Goal: Transaction & Acquisition: Purchase product/service

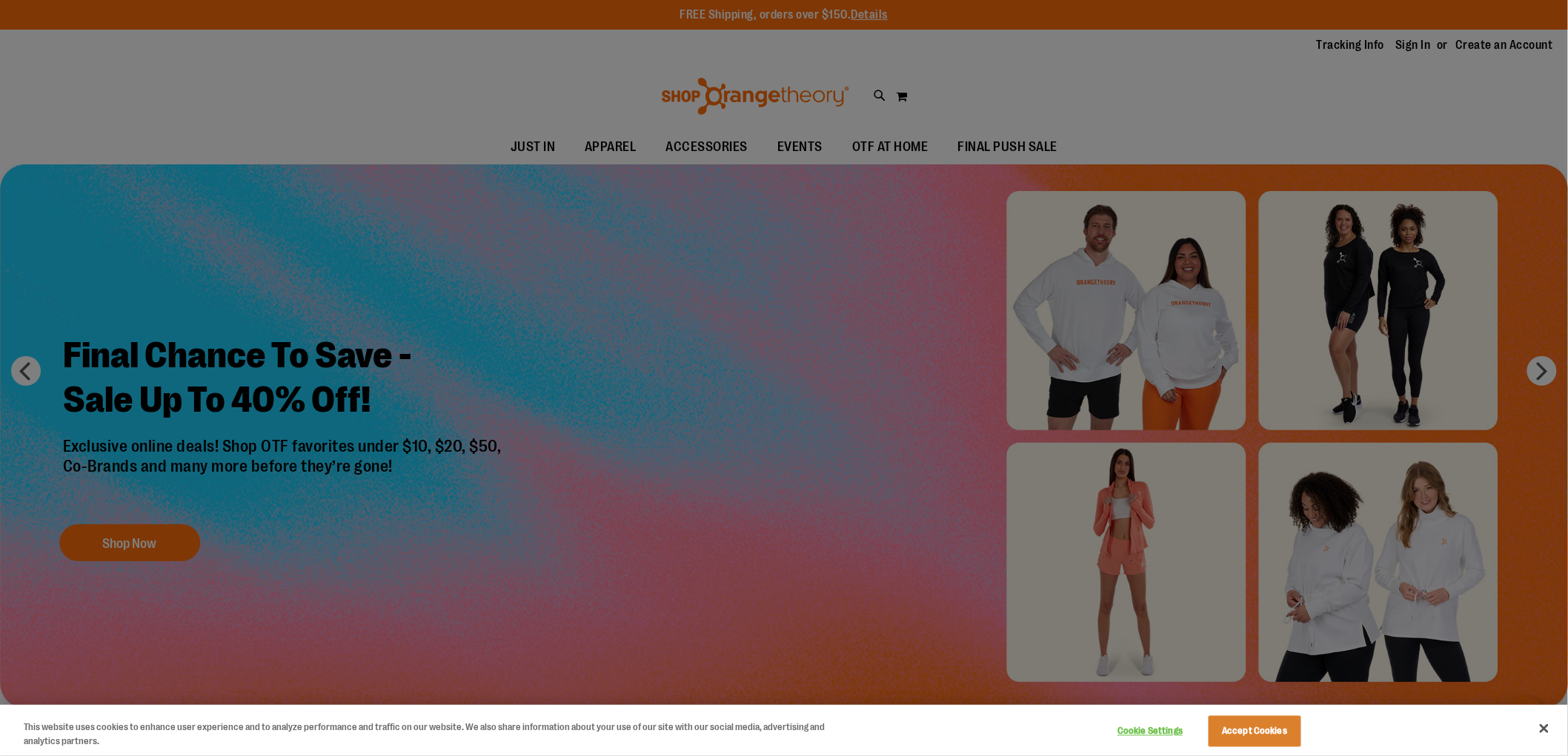
click at [1544, 372] on div at bounding box center [784, 378] width 1568 height 756
click at [1544, 370] on div at bounding box center [784, 378] width 1568 height 756
click at [30, 370] on div at bounding box center [784, 378] width 1568 height 756
click at [1544, 724] on button "Close" at bounding box center [1544, 728] width 32 height 32
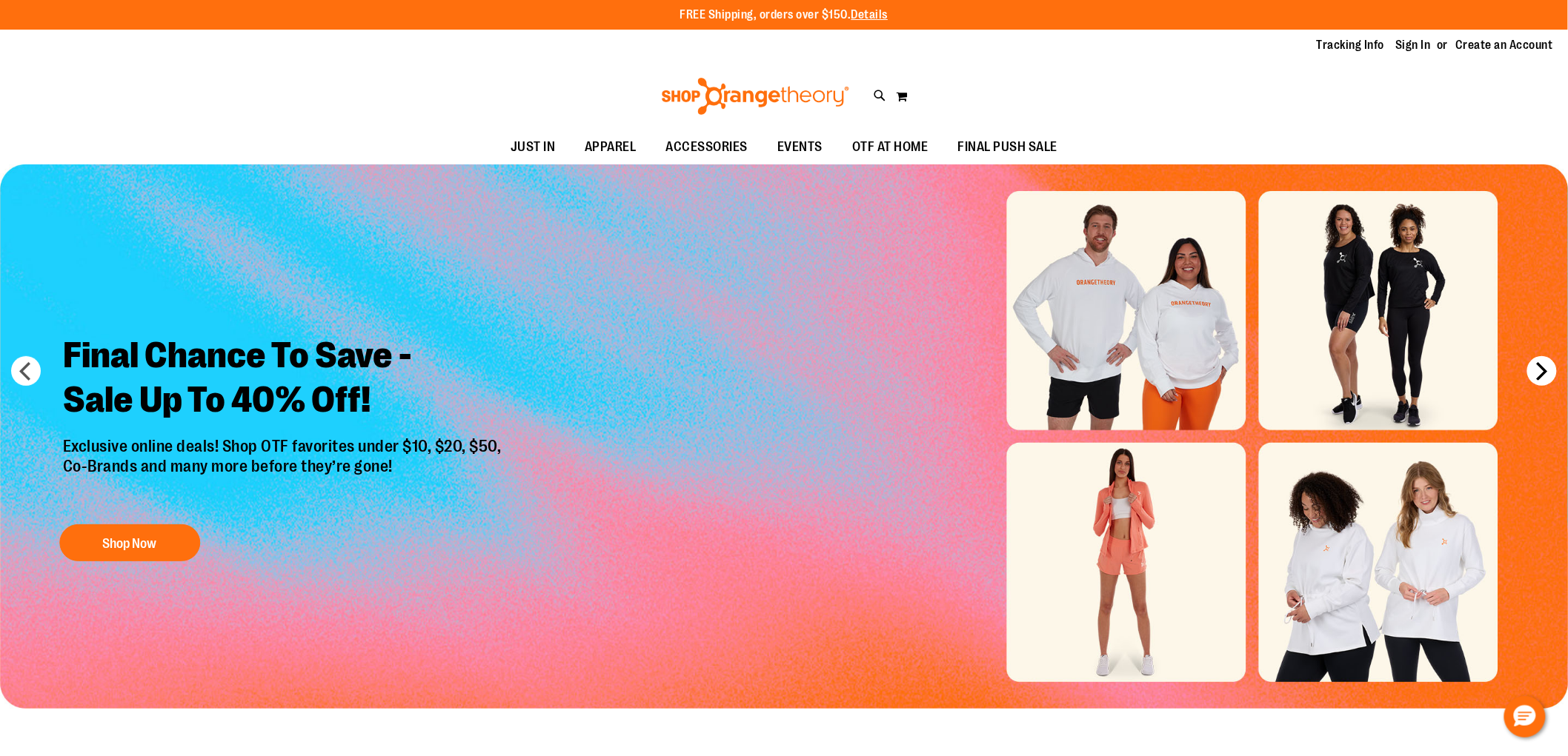
click at [1534, 368] on button "next" at bounding box center [1542, 371] width 30 height 30
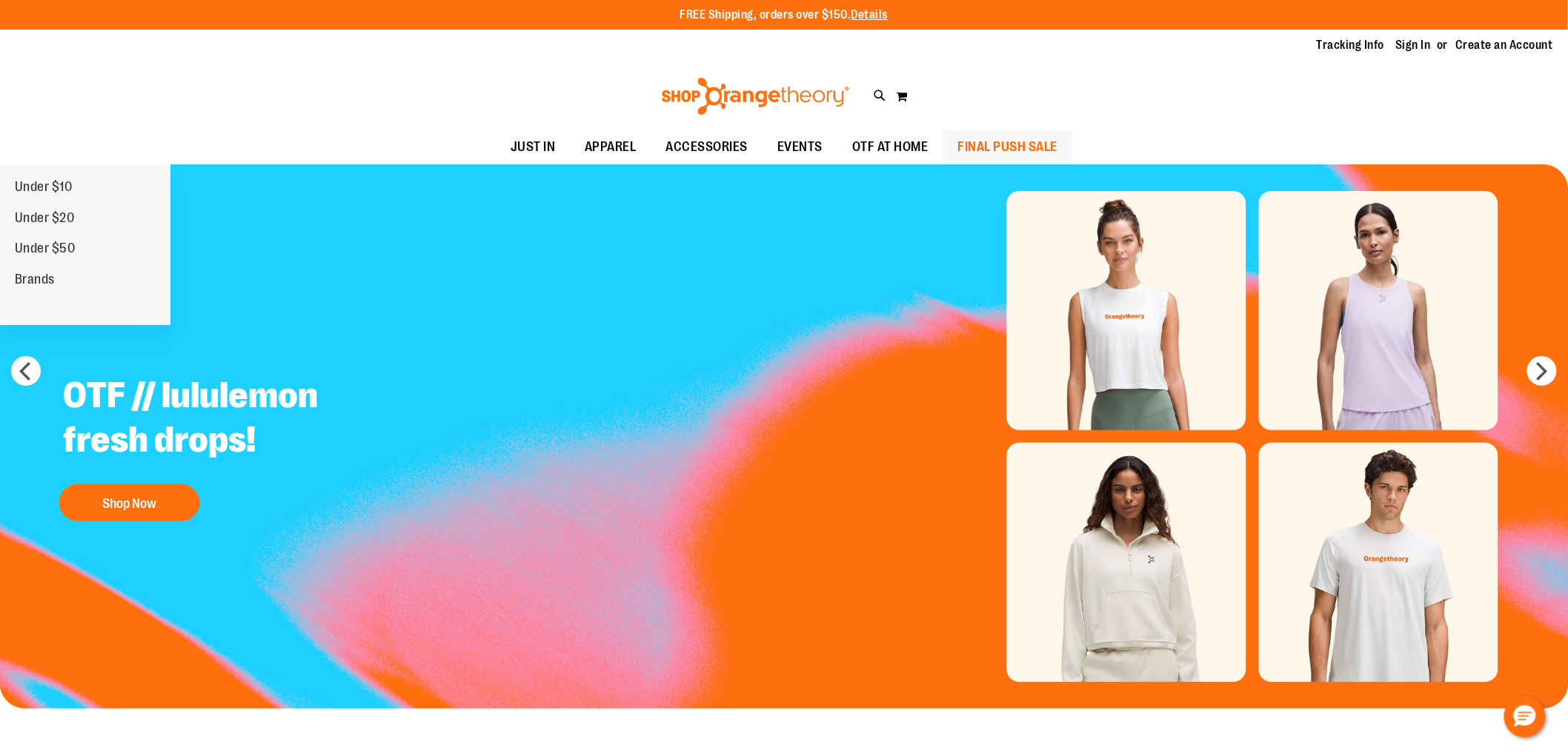
click at [1007, 144] on span "FINAL PUSH SALE" at bounding box center [1008, 147] width 100 height 33
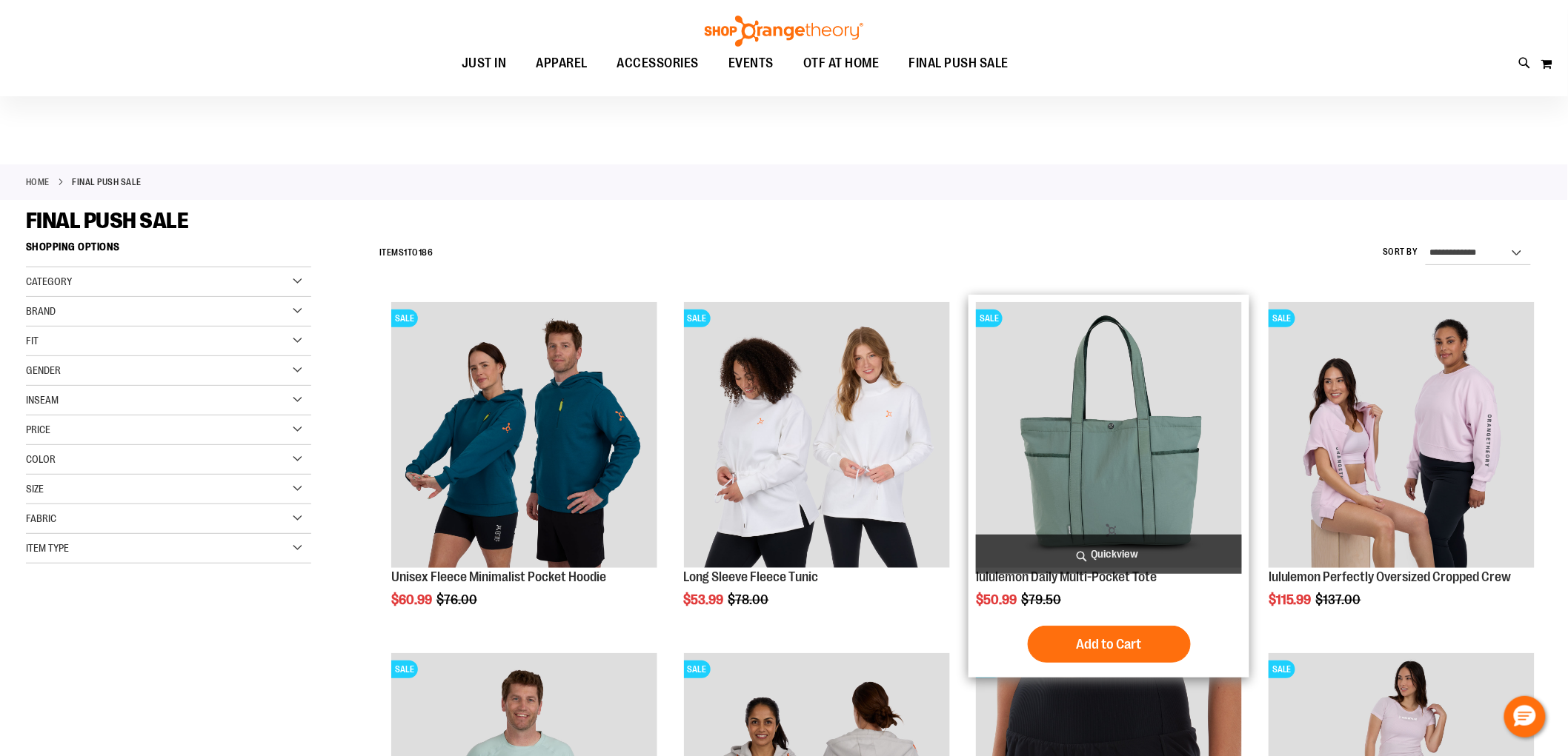
scroll to position [164, 0]
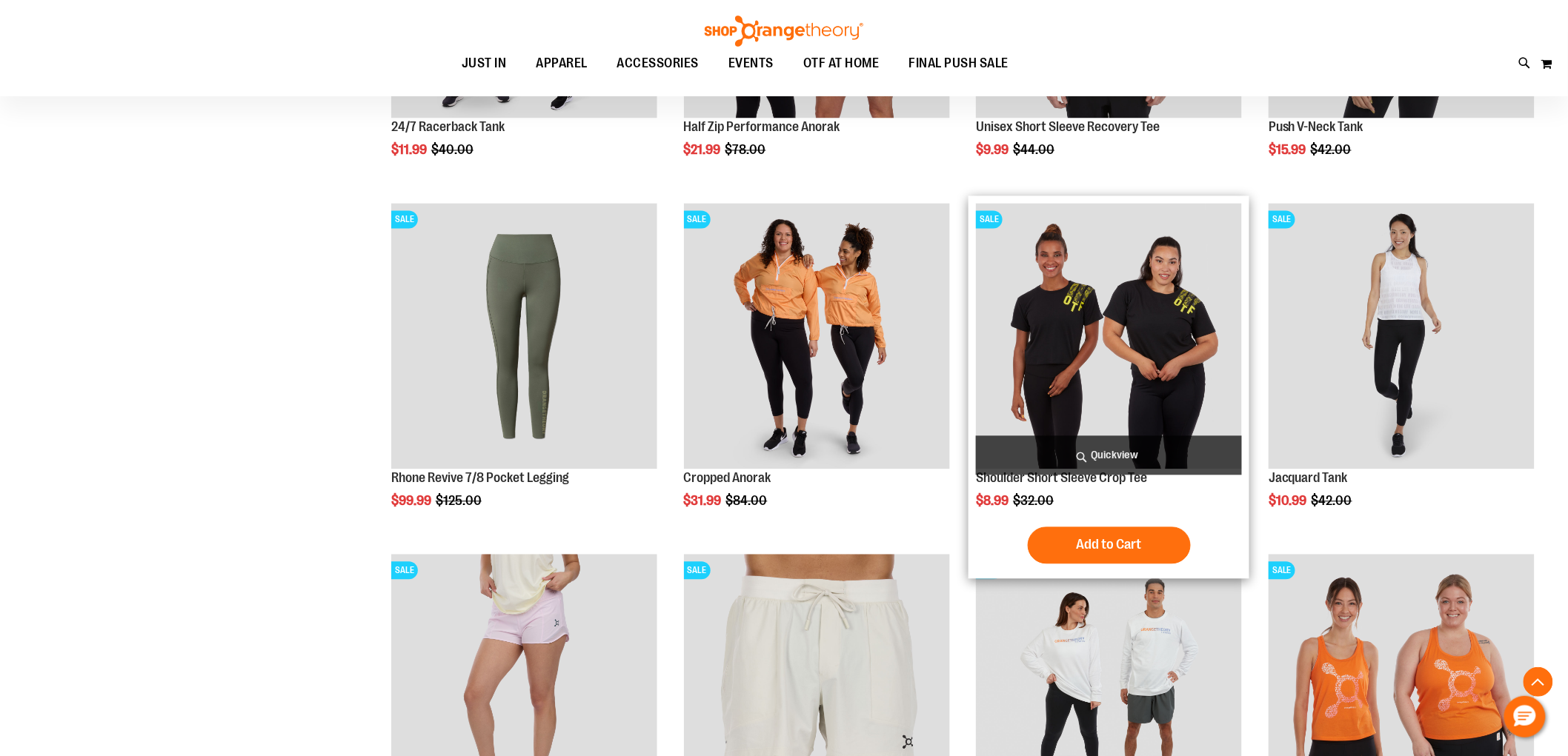
scroll to position [1316, 0]
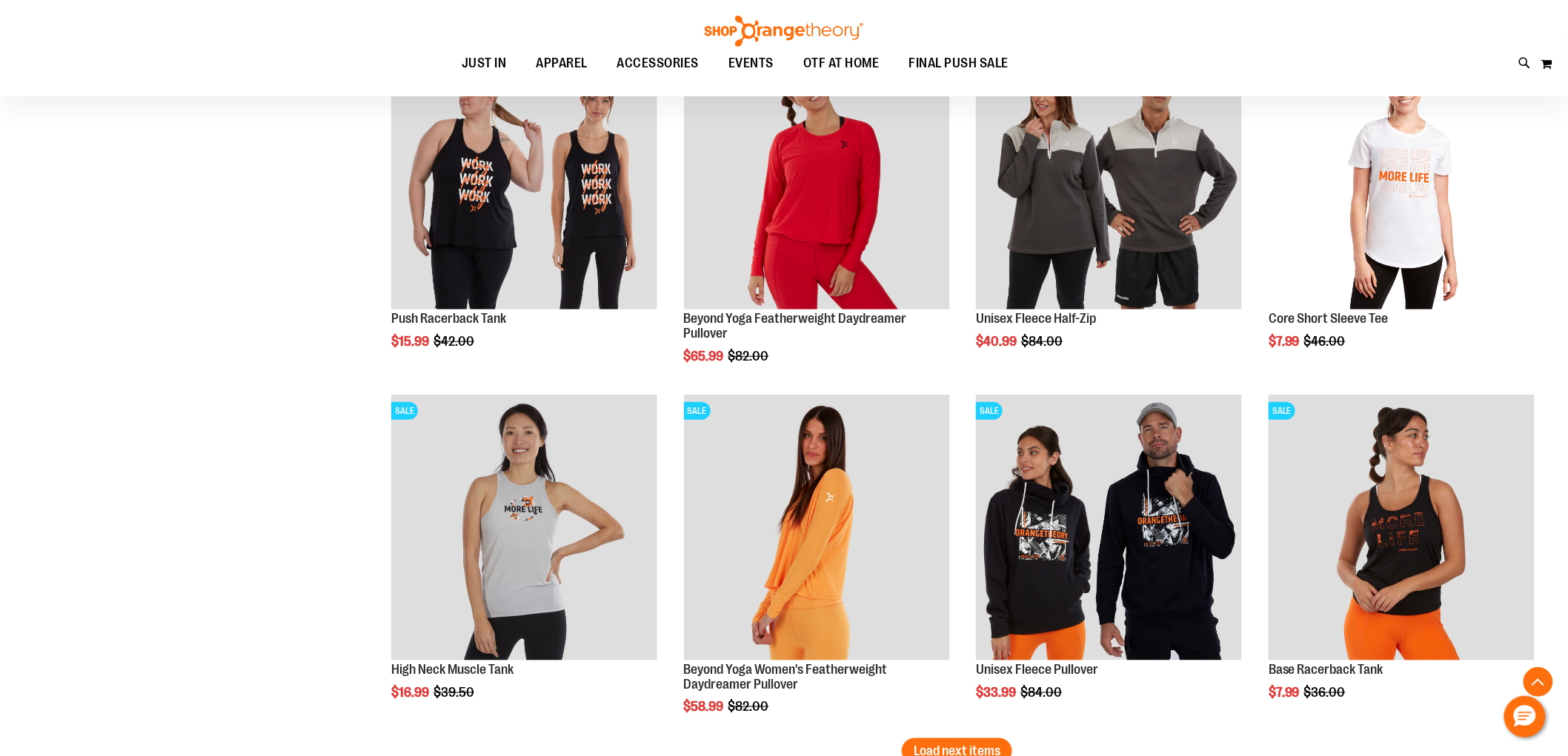
scroll to position [2880, 0]
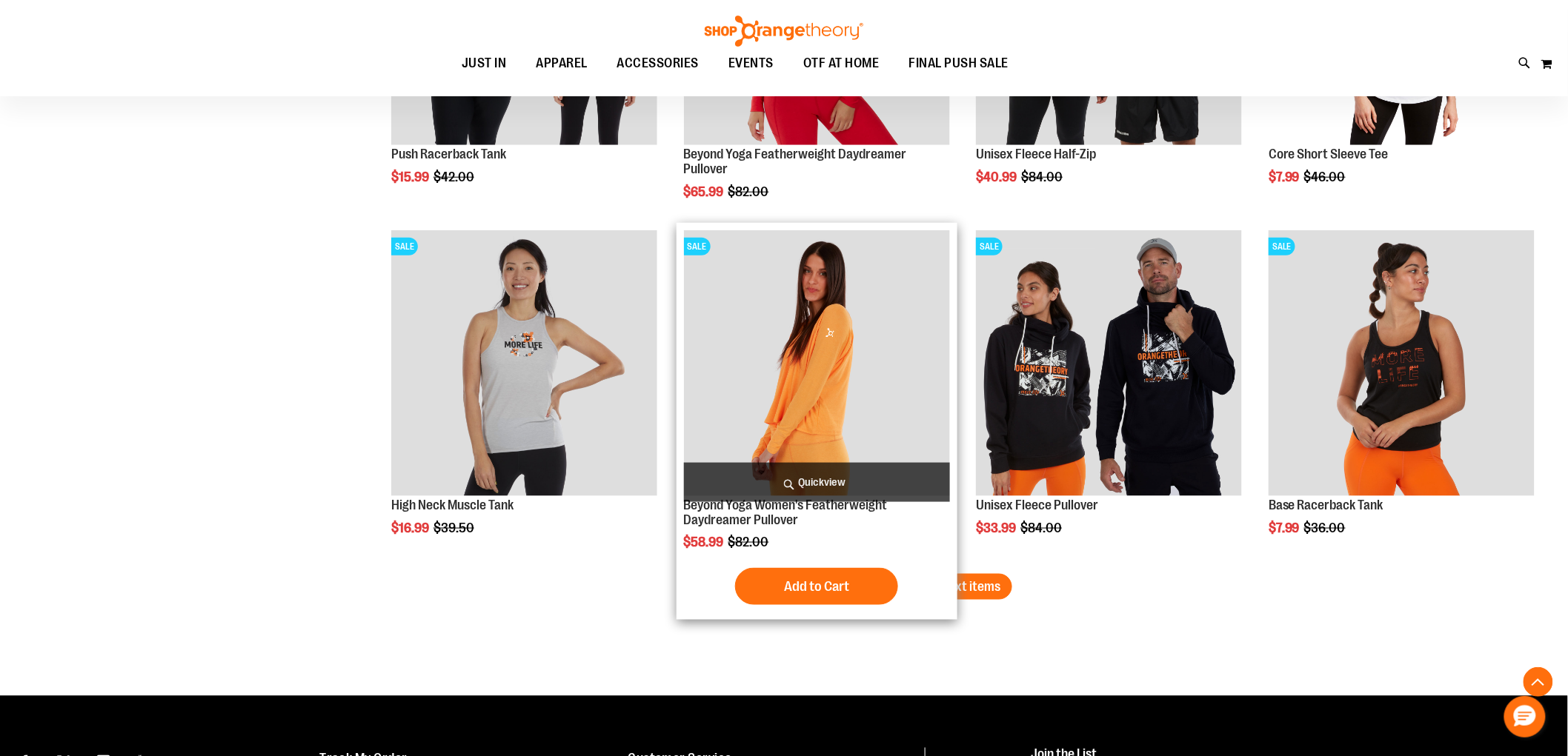
type input "**********"
click at [955, 578] on div "SALE Beyond Yoga Women's Featherweight Daydreamer Pullover $58.99 Regular Price…" at bounding box center [817, 422] width 281 height 398
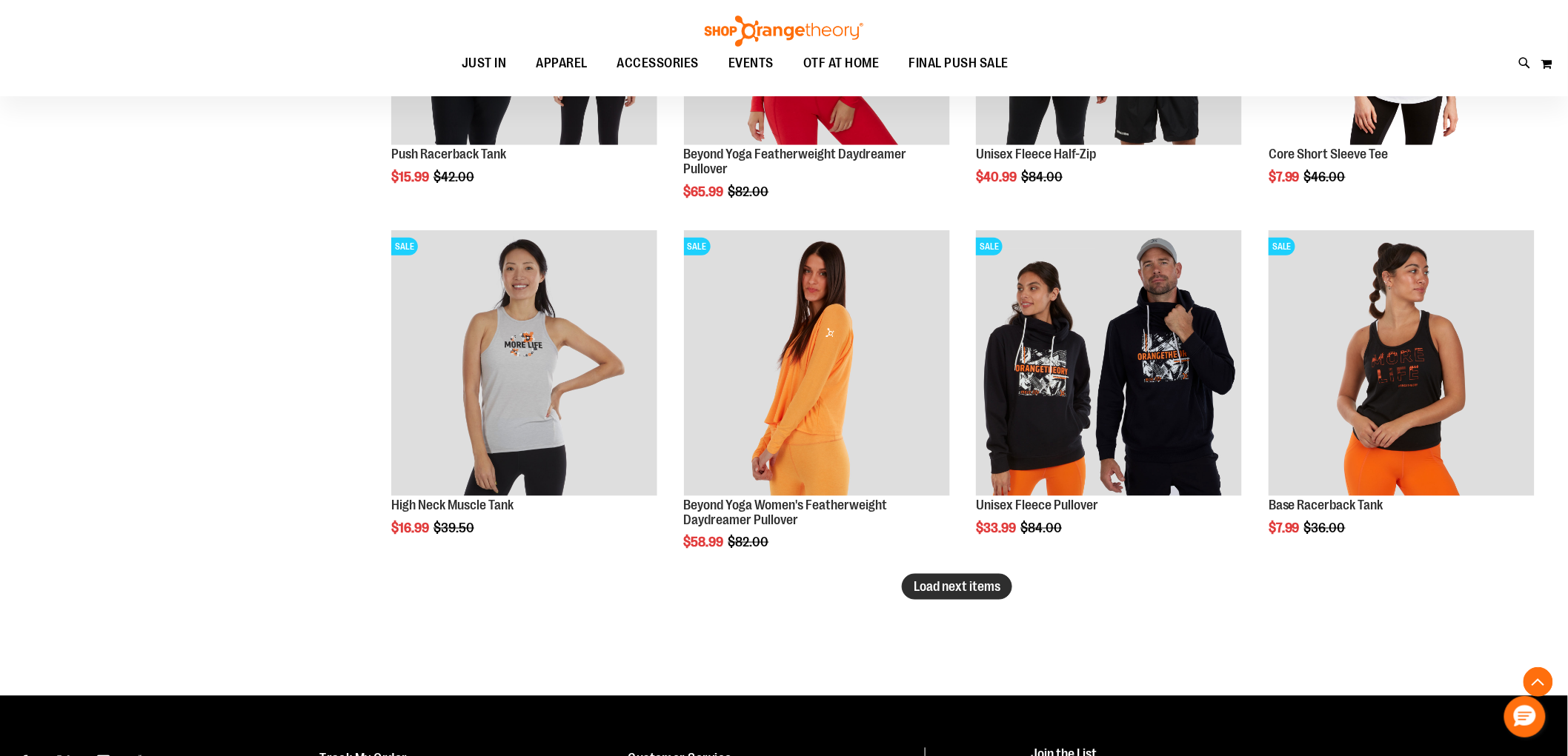
click at [976, 586] on span "Load next items" at bounding box center [957, 586] width 87 height 15
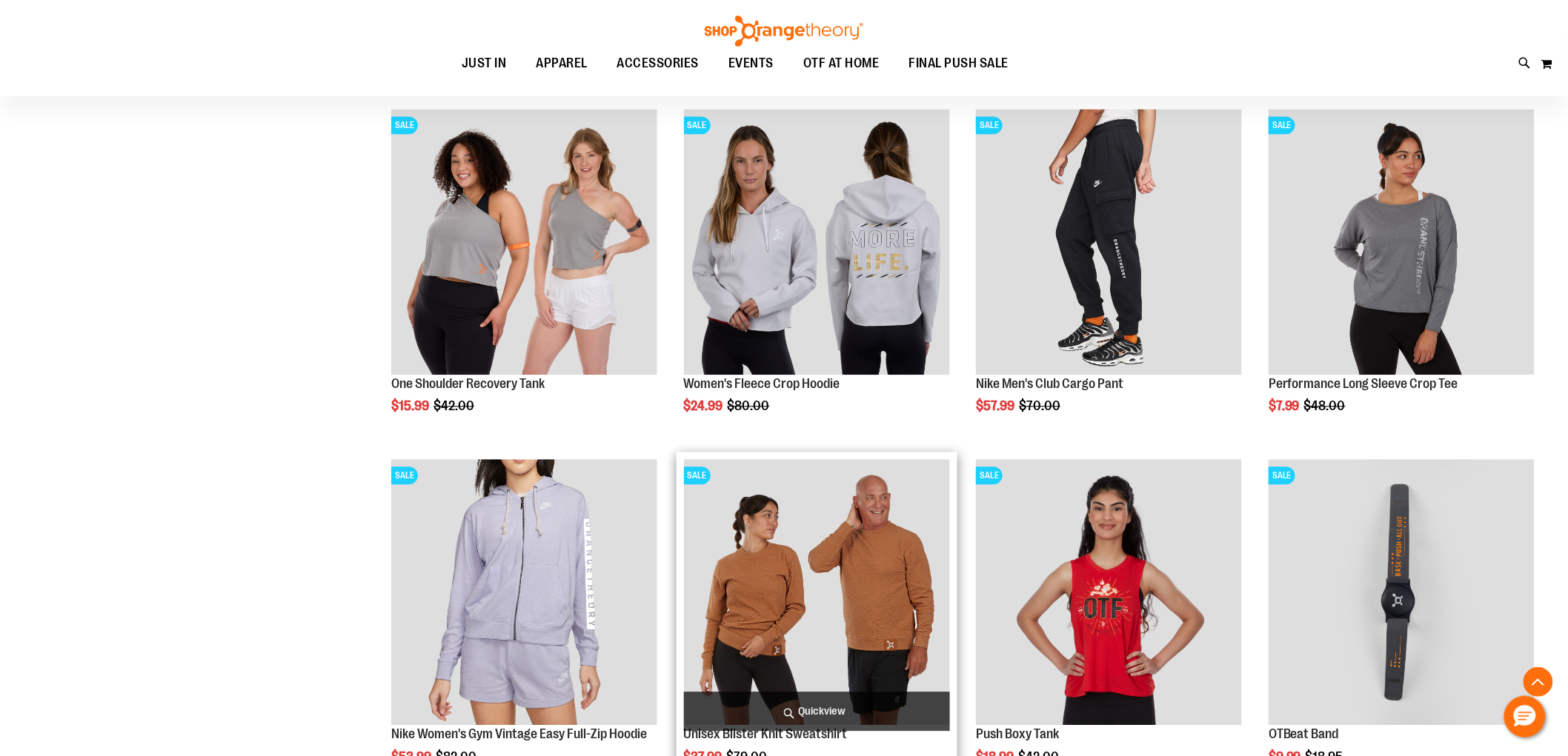
scroll to position [3868, 0]
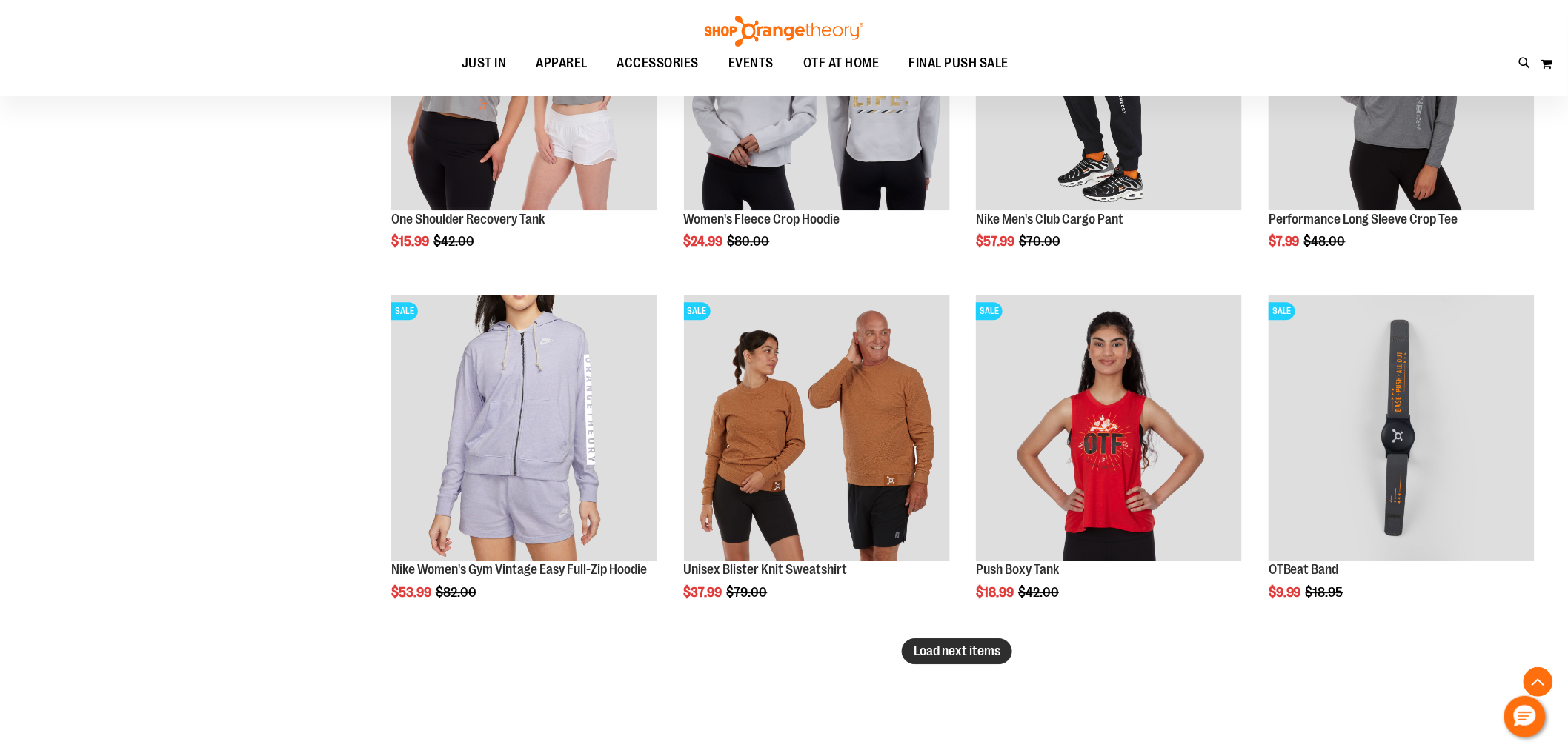
click at [985, 652] on span "Load next items" at bounding box center [957, 651] width 87 height 15
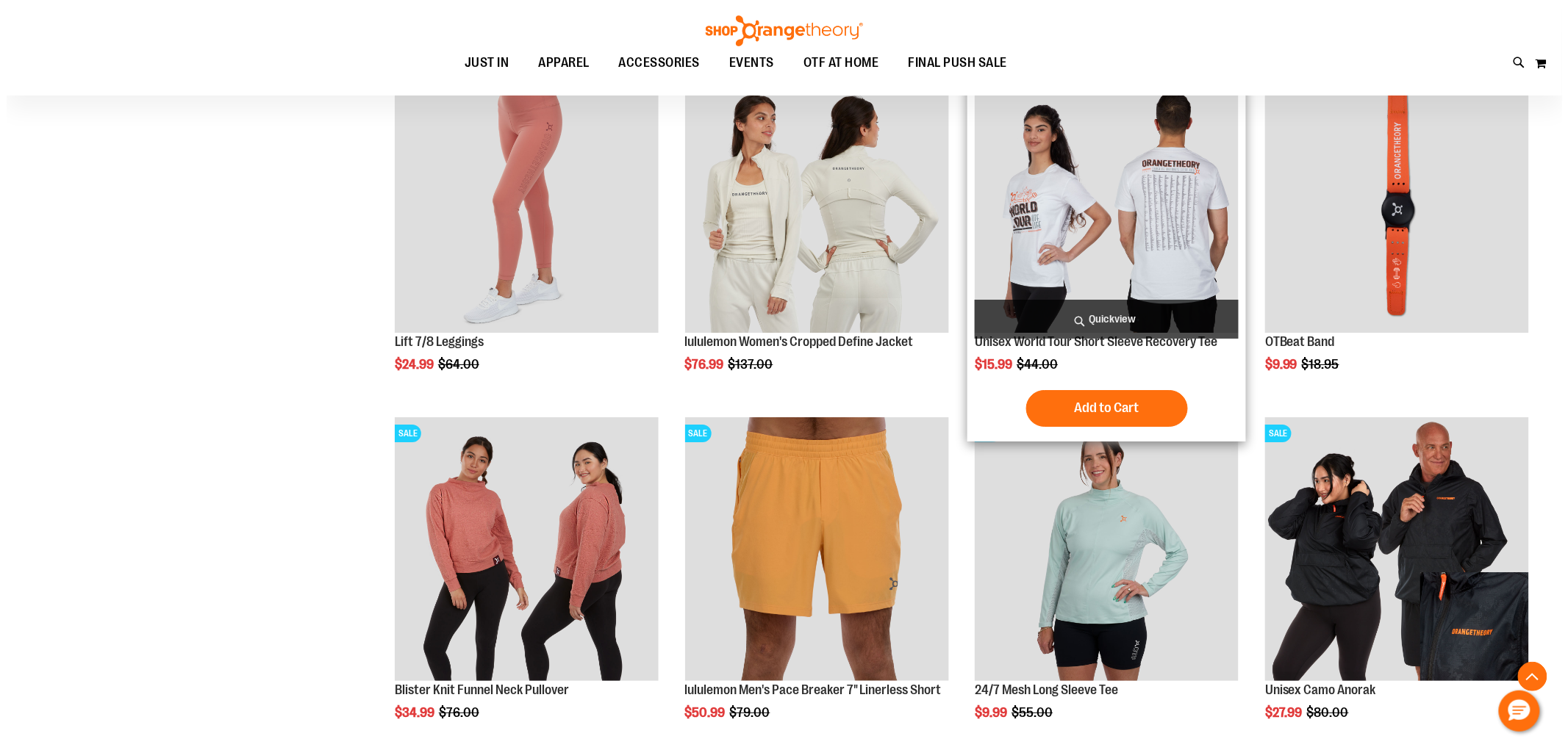
scroll to position [4491, 0]
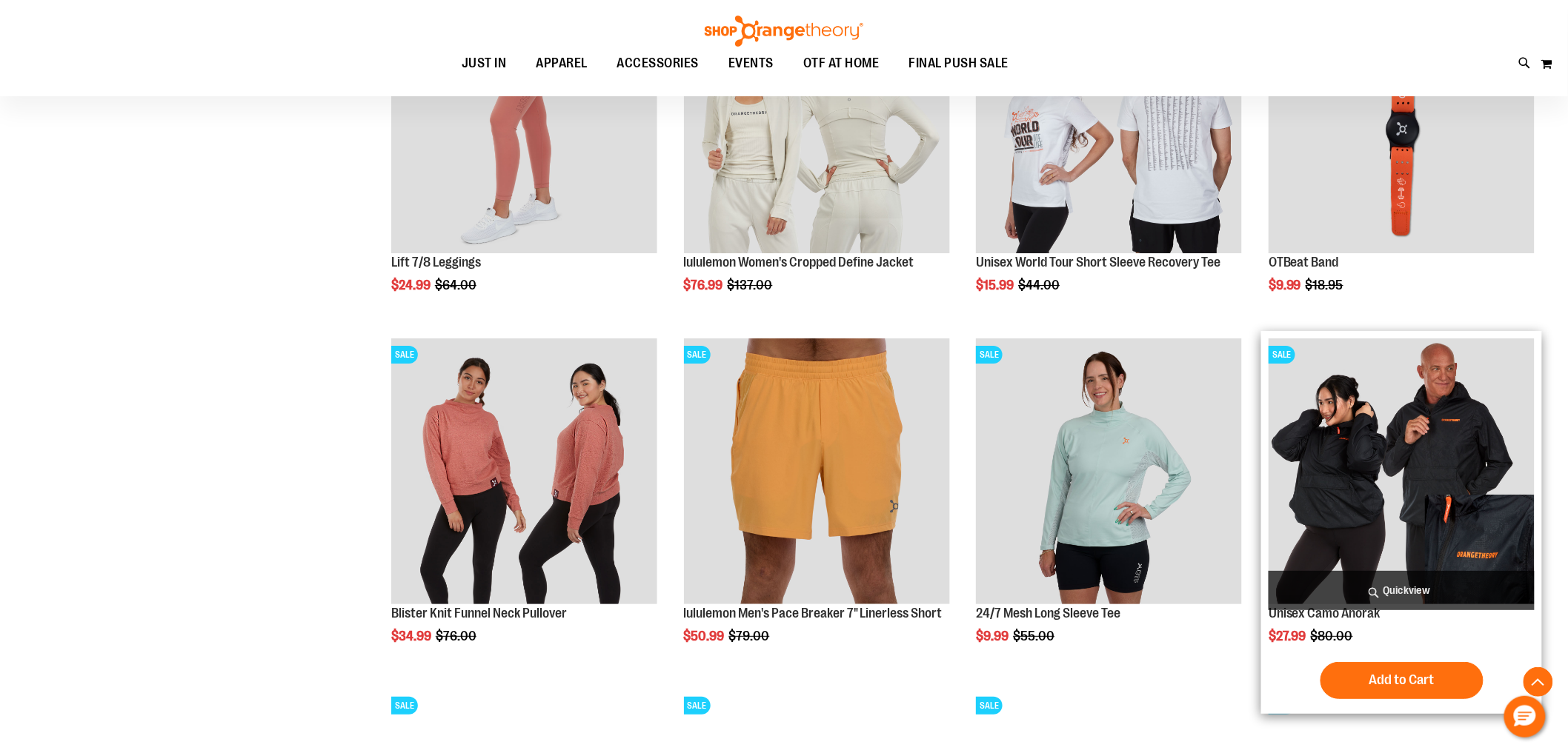
click at [1360, 576] on span "Quickview" at bounding box center [1401, 591] width 266 height 39
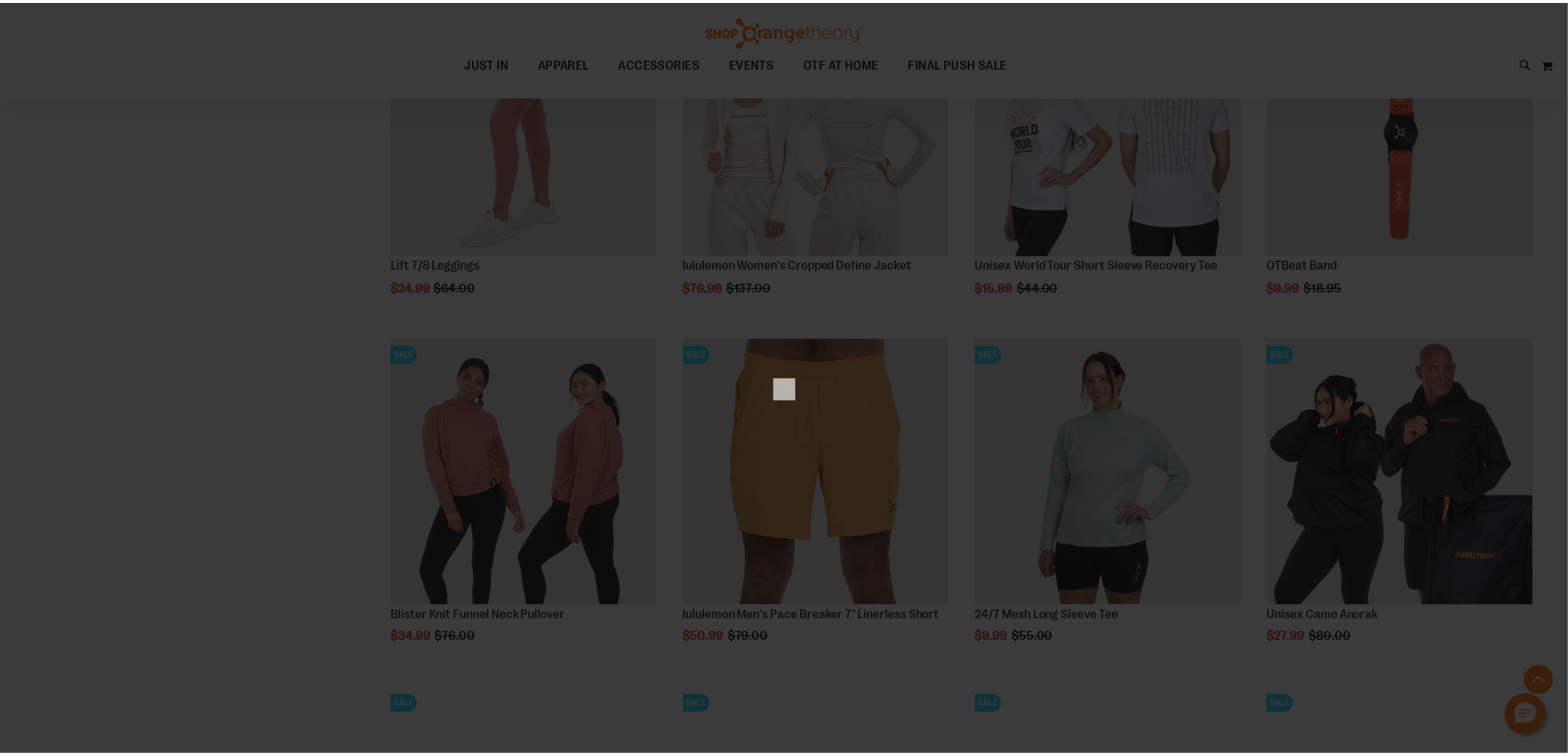
scroll to position [0, 0]
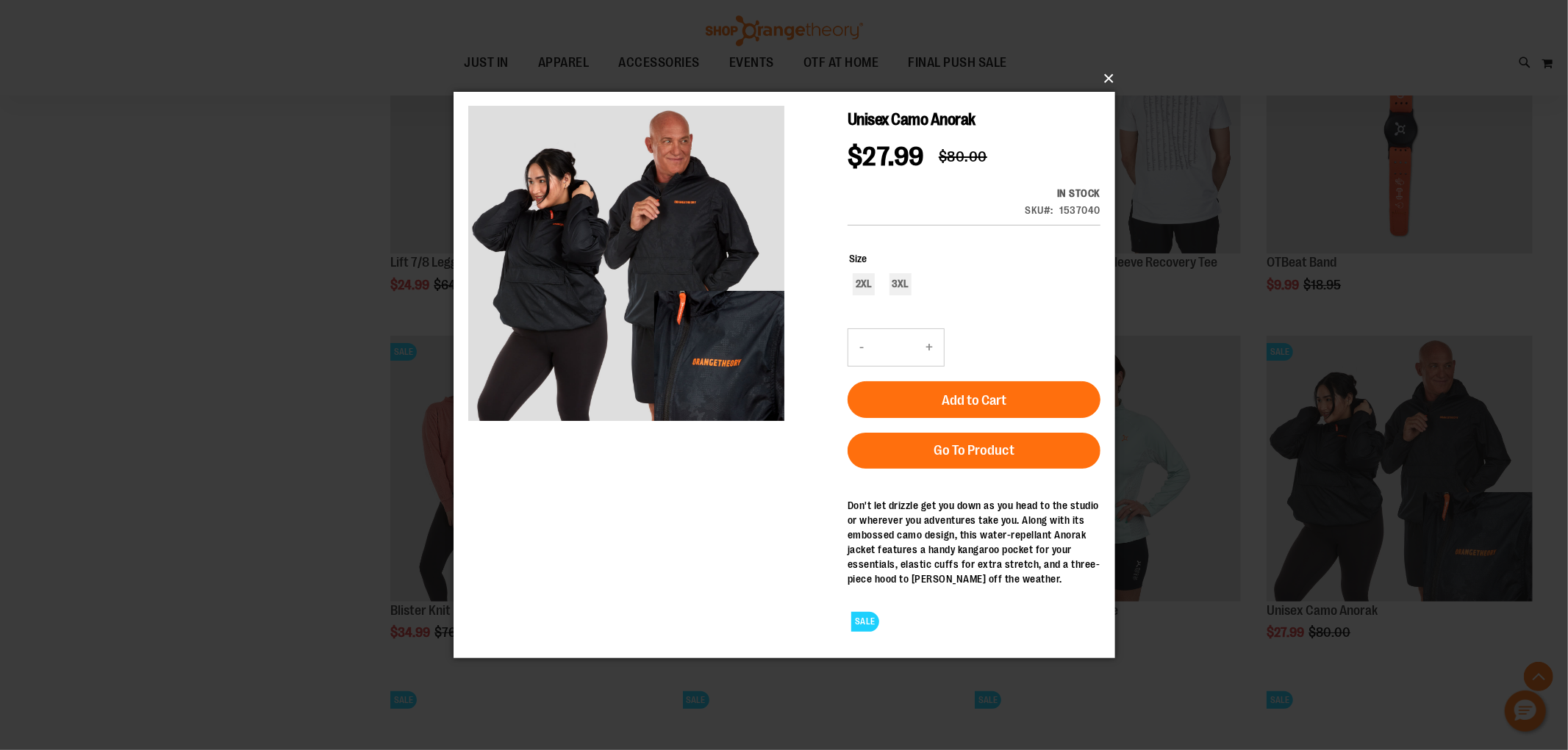
click at [1107, 78] on button "×" at bounding box center [789, 78] width 662 height 32
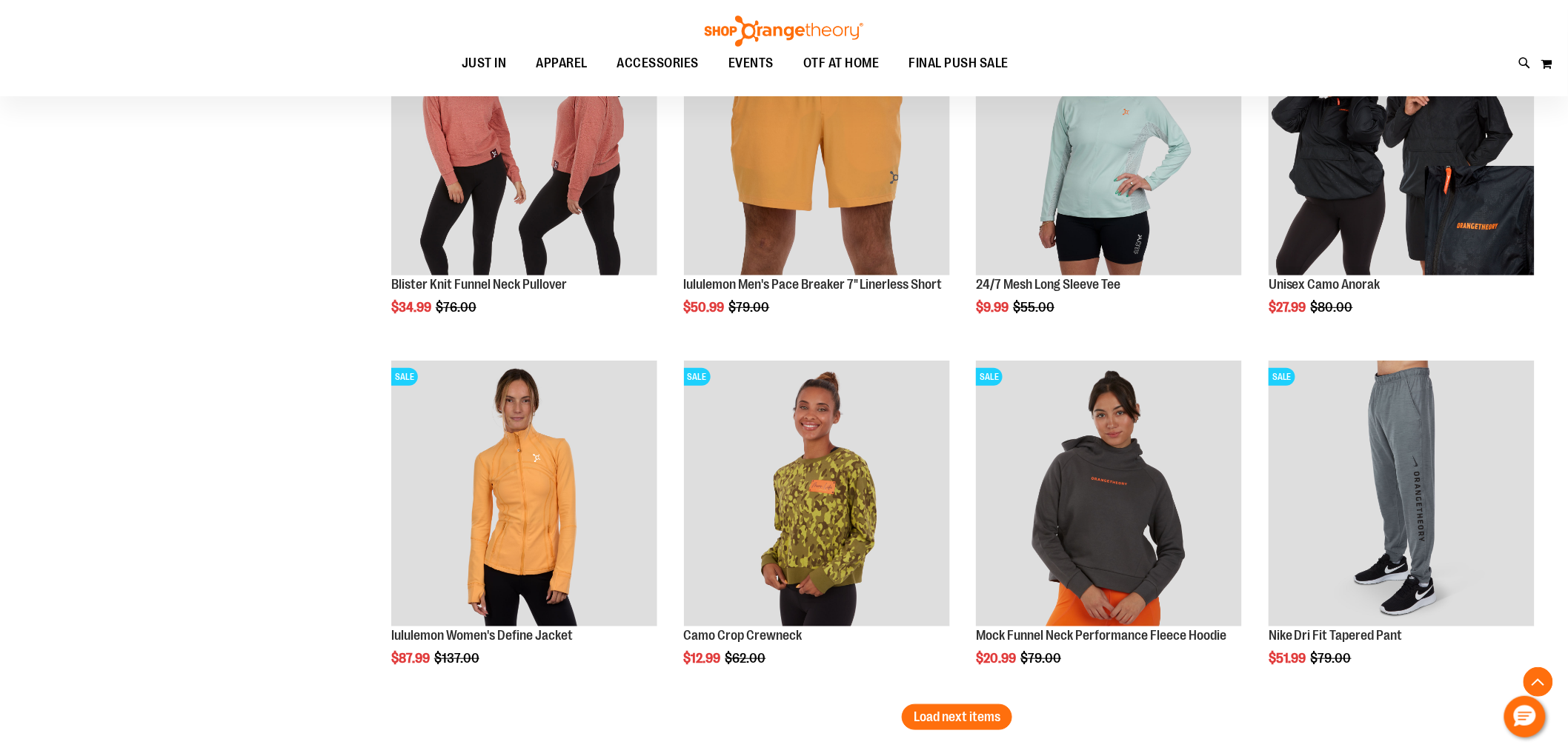
scroll to position [5102, 0]
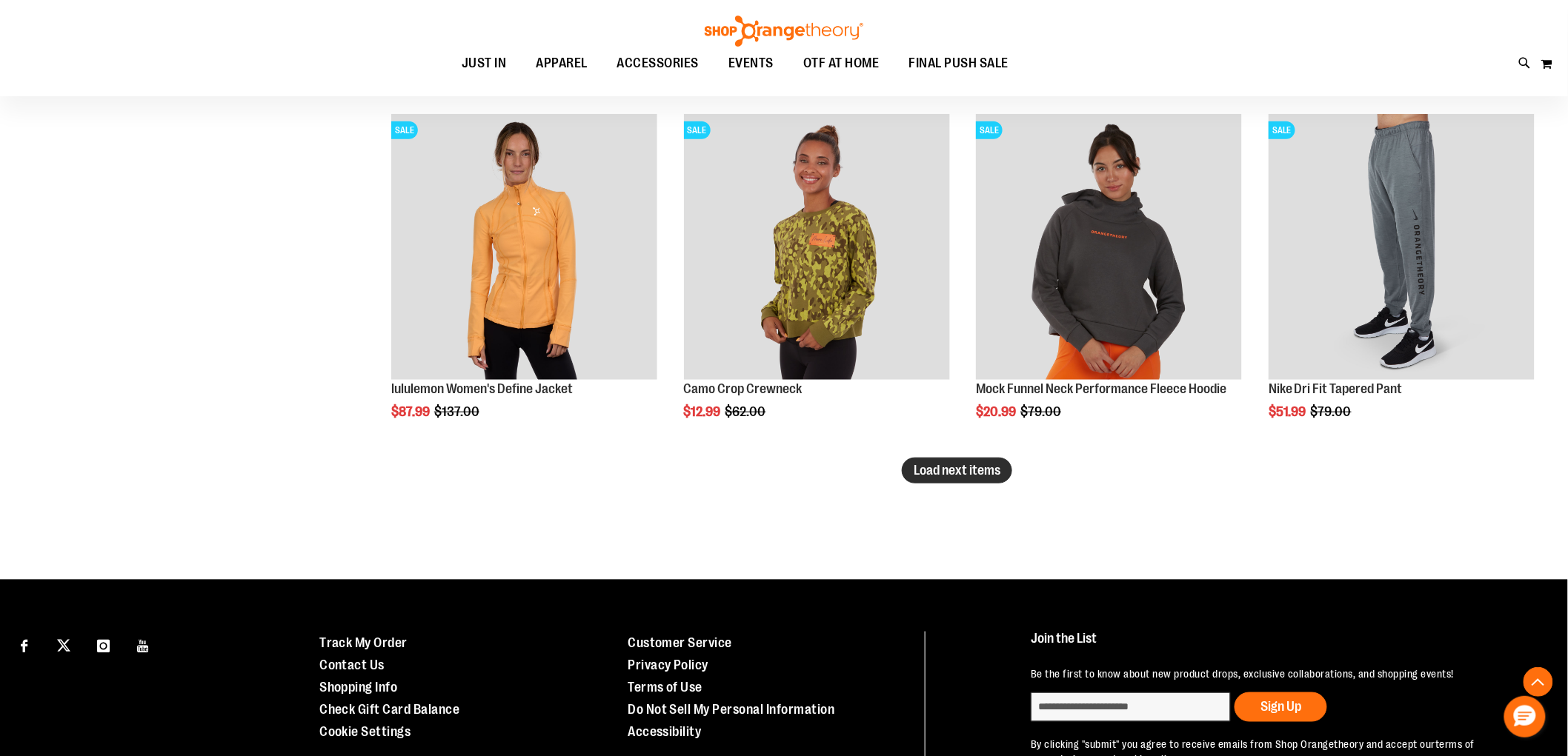
click at [984, 477] on span "Load next items" at bounding box center [957, 470] width 87 height 15
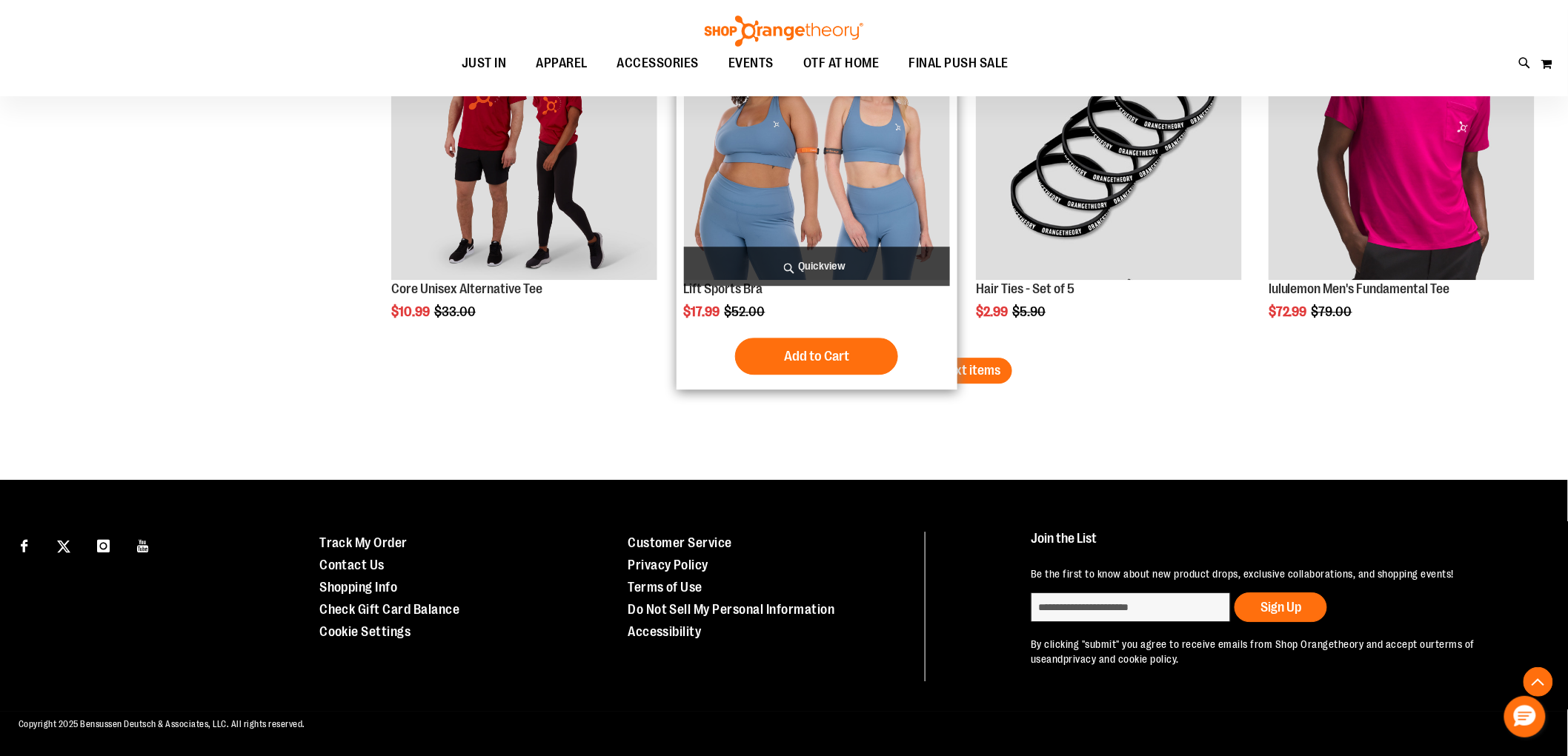
scroll to position [6172, 0]
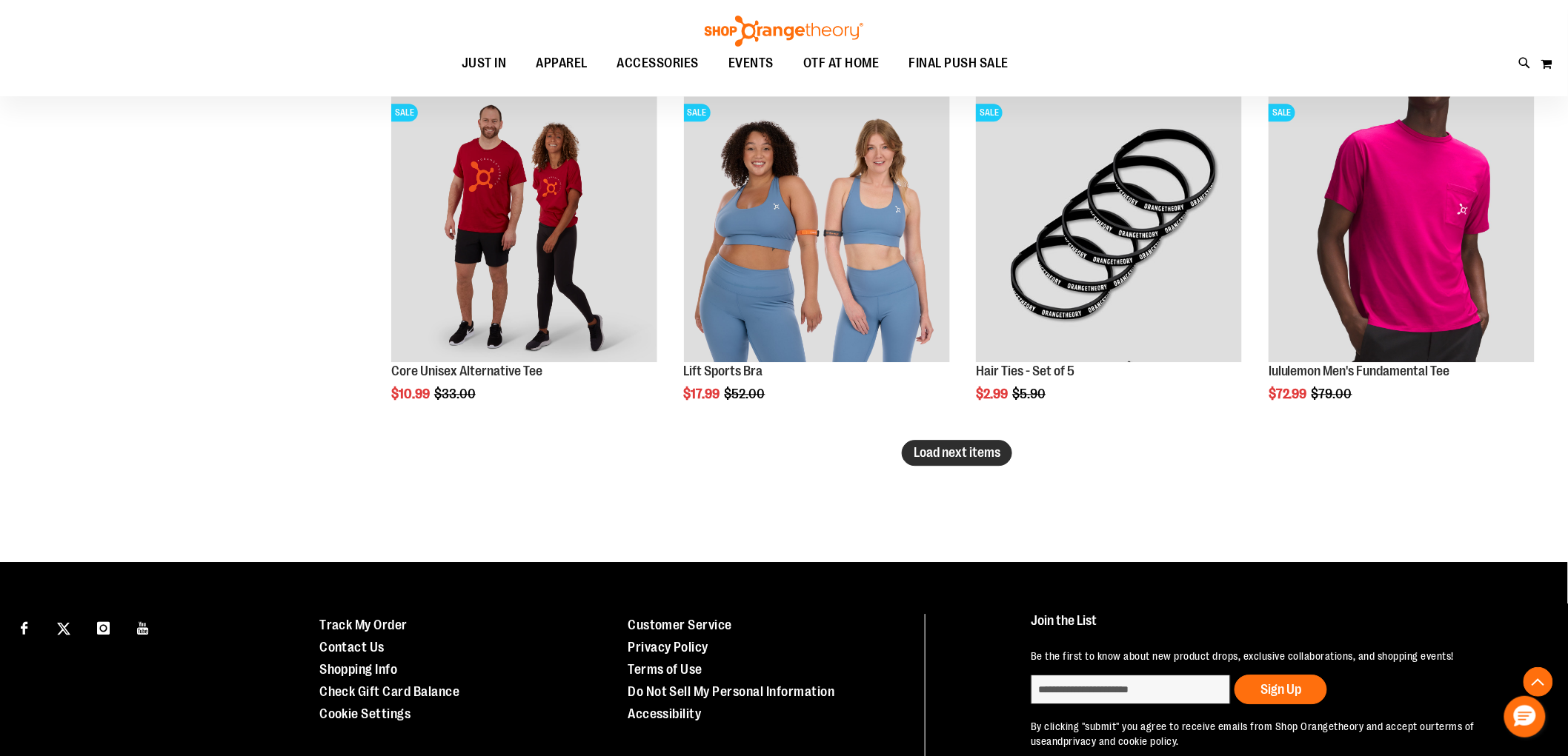
click at [993, 455] on span "Load next items" at bounding box center [957, 452] width 87 height 15
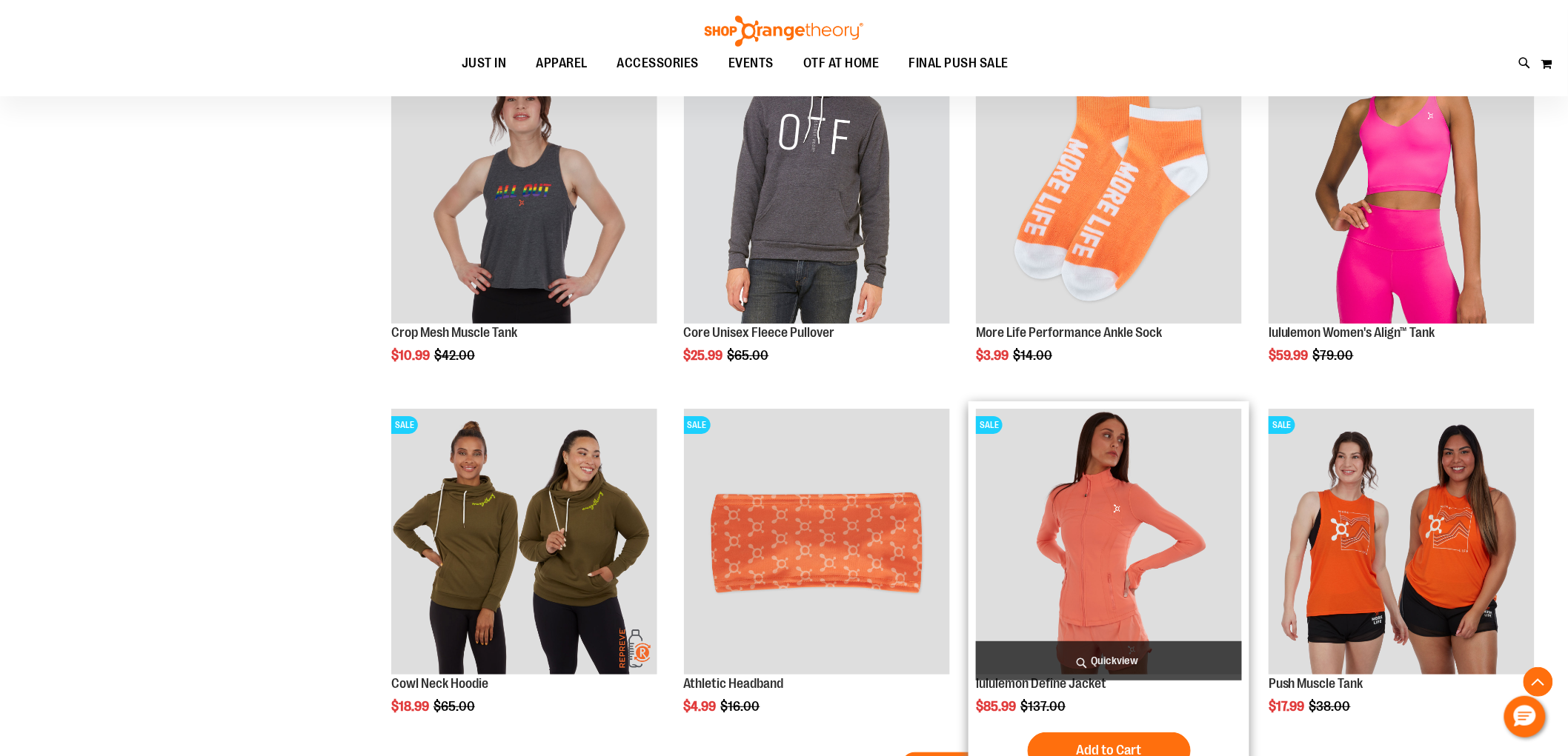
scroll to position [7160, 0]
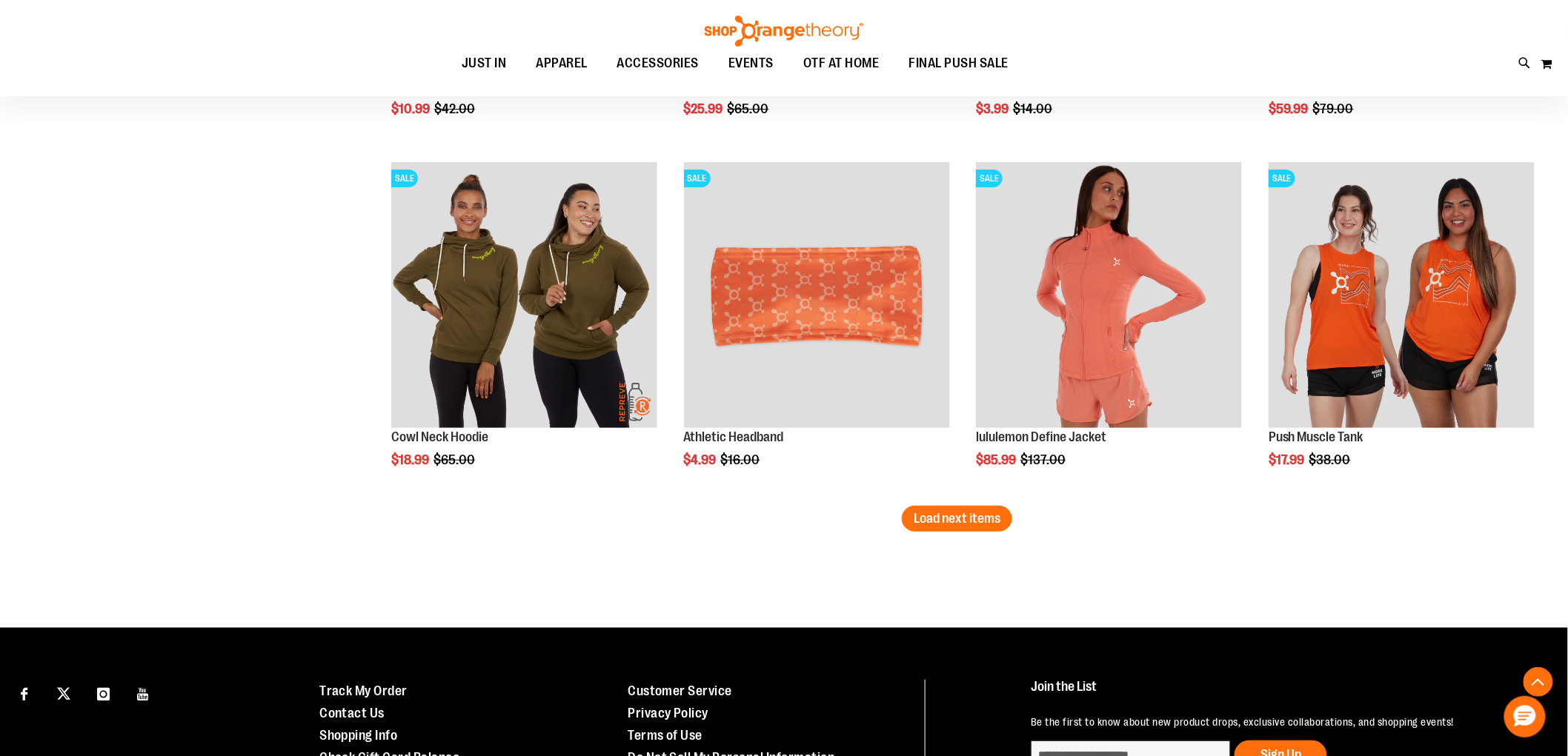
drag, startPoint x: 176, startPoint y: 445, endPoint x: 131, endPoint y: 480, distance: 57.0
drag, startPoint x: 131, startPoint y: 480, endPoint x: 523, endPoint y: 533, distance: 395.6
click at [934, 518] on span "Load next items" at bounding box center [957, 518] width 87 height 15
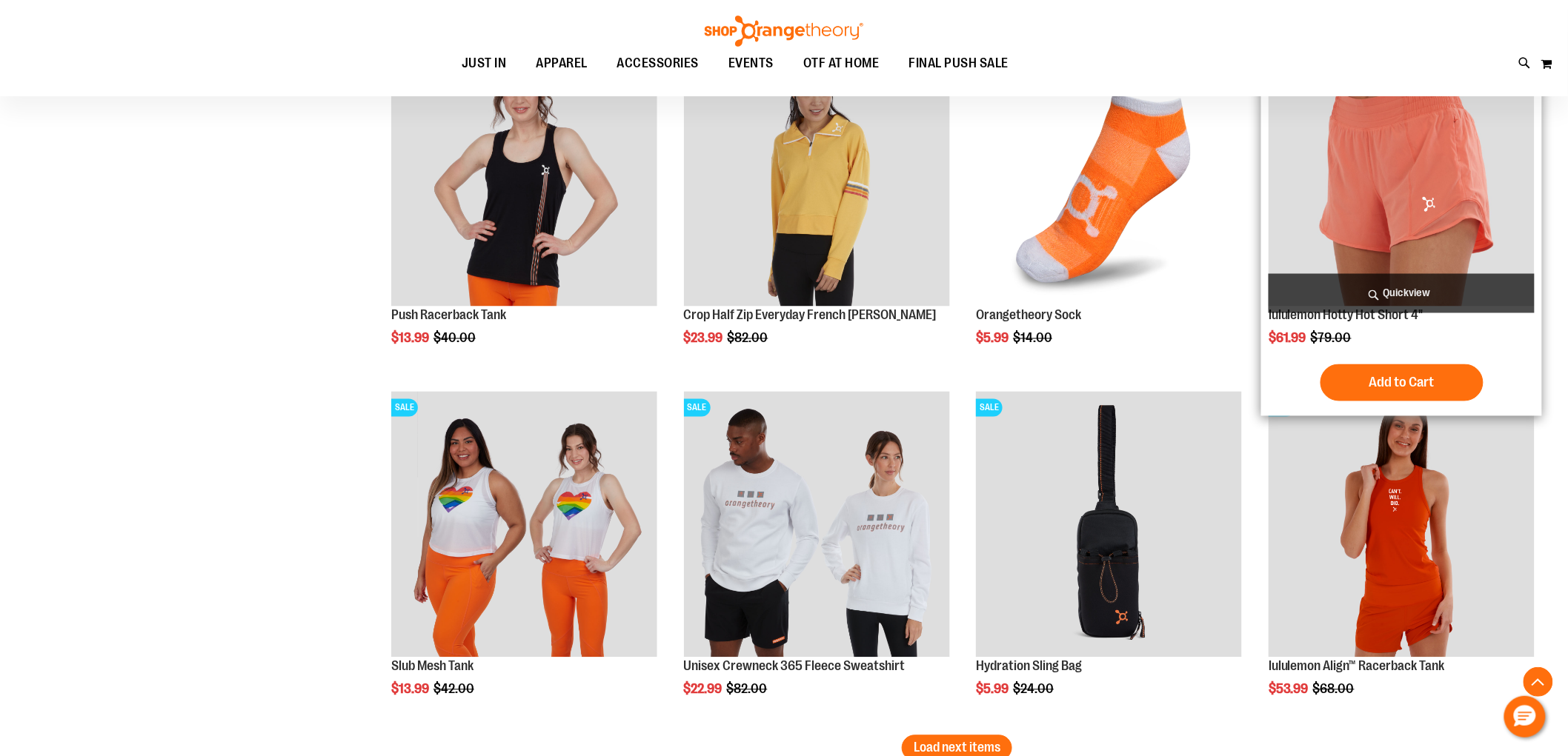
scroll to position [8148, 0]
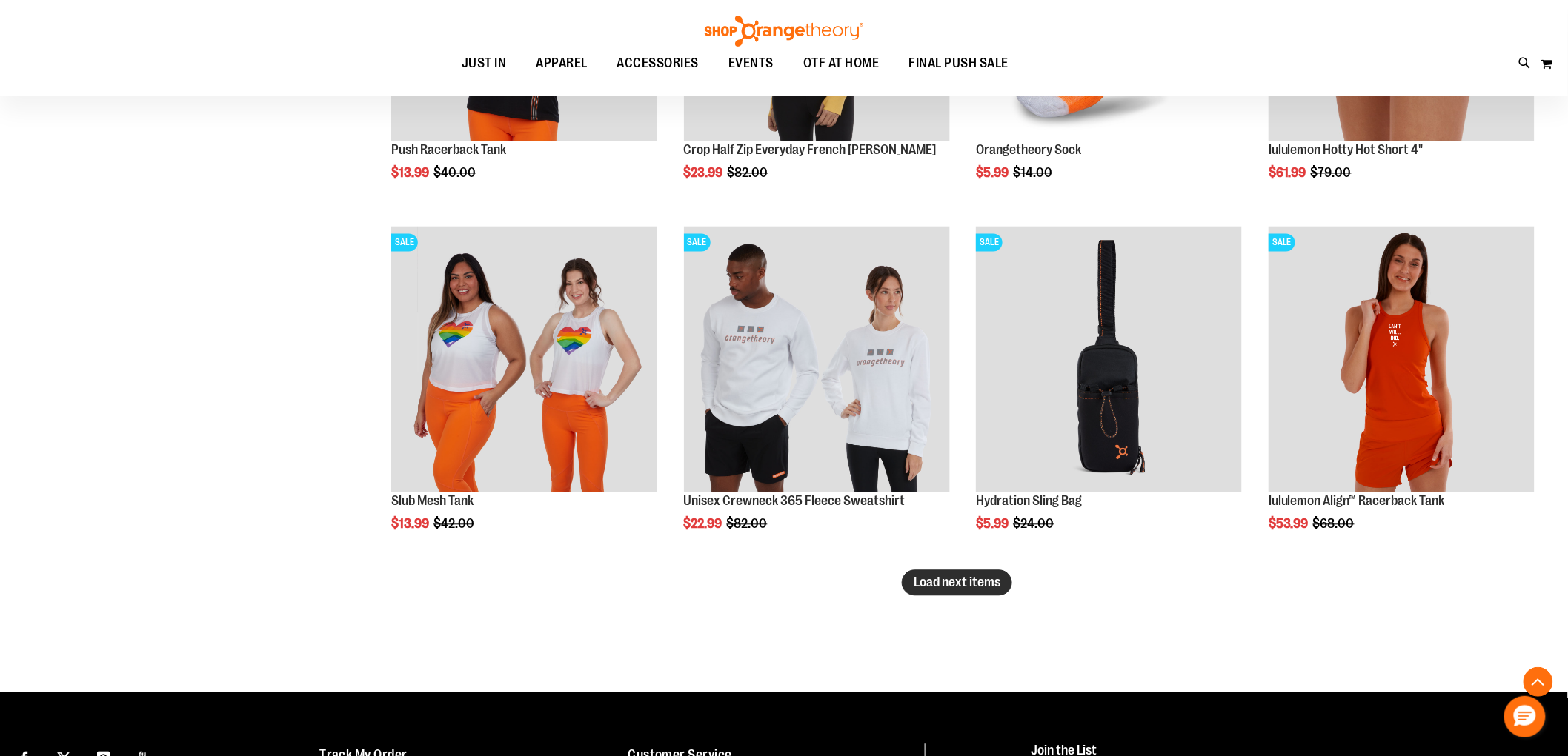
click at [962, 589] on span "Load next items" at bounding box center [957, 582] width 87 height 15
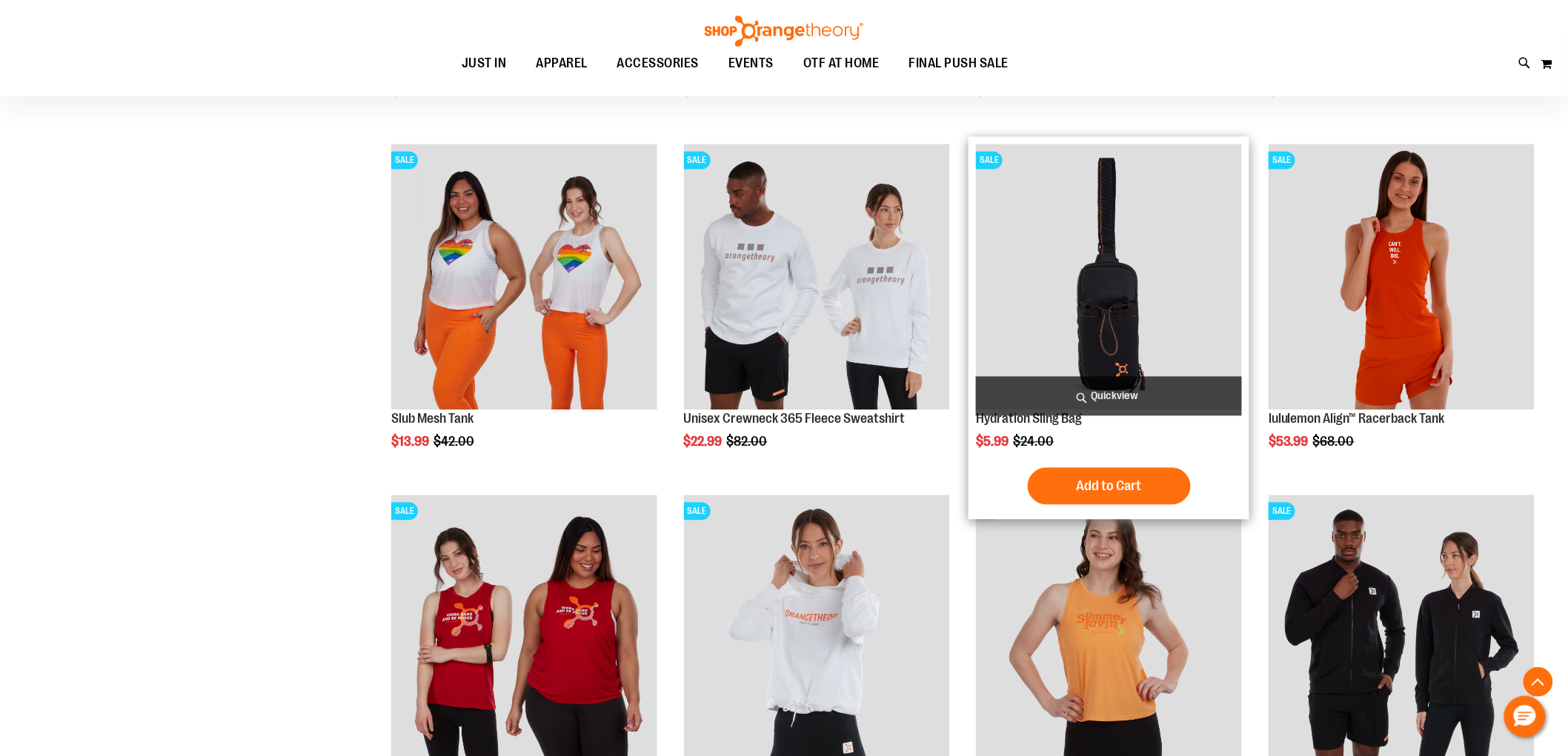
scroll to position [8312, 0]
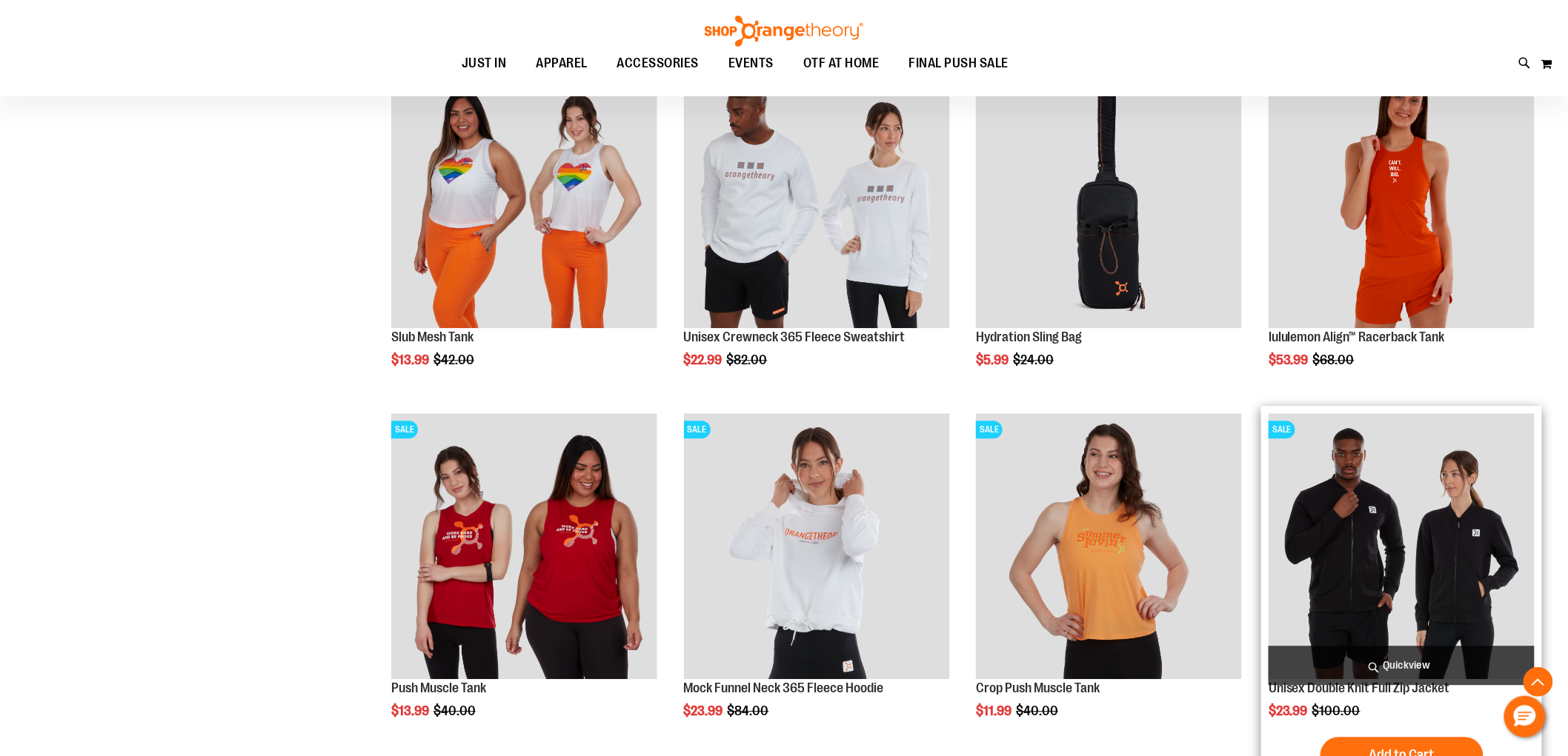
click at [1431, 551] on img "product" at bounding box center [1401, 546] width 266 height 266
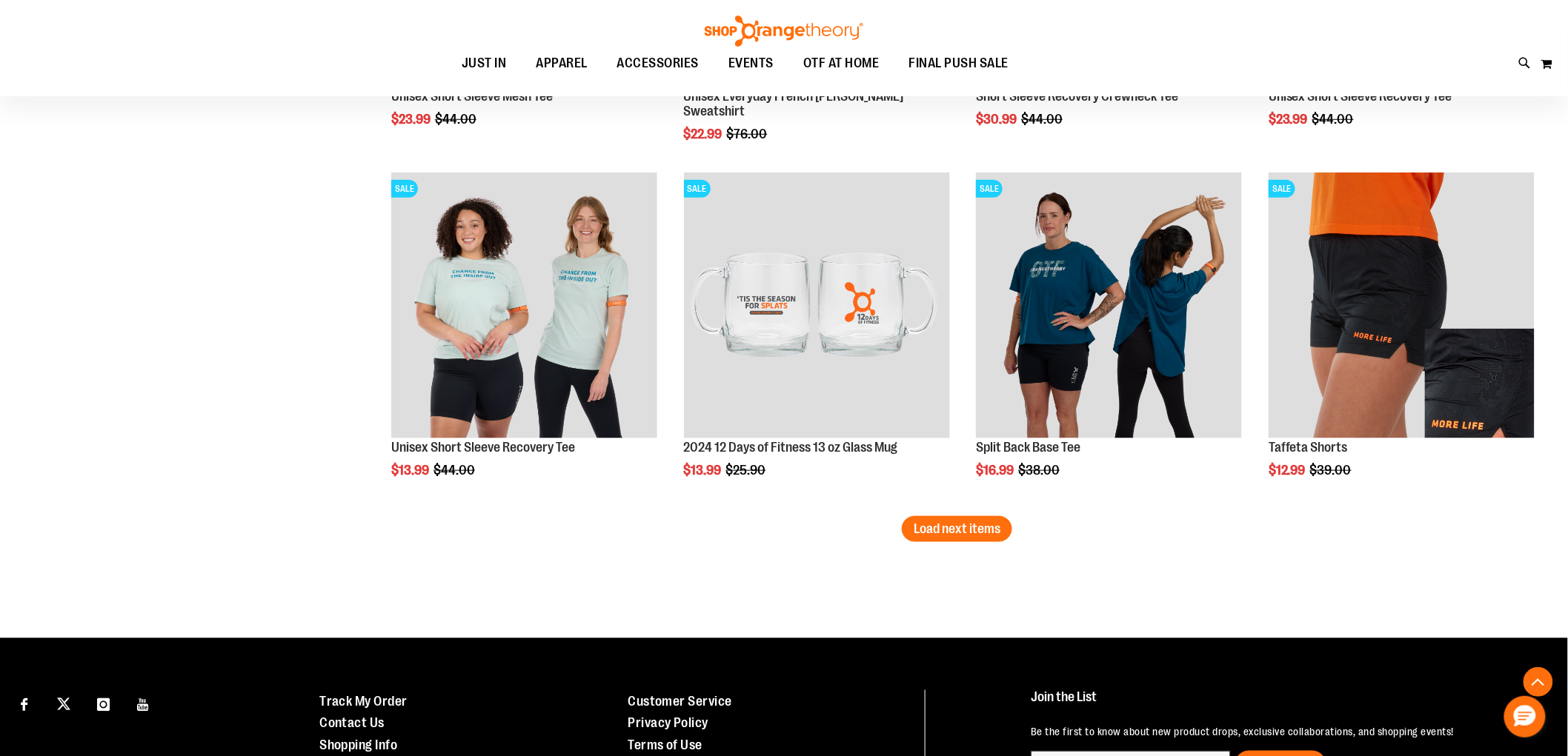
scroll to position [2892, 0]
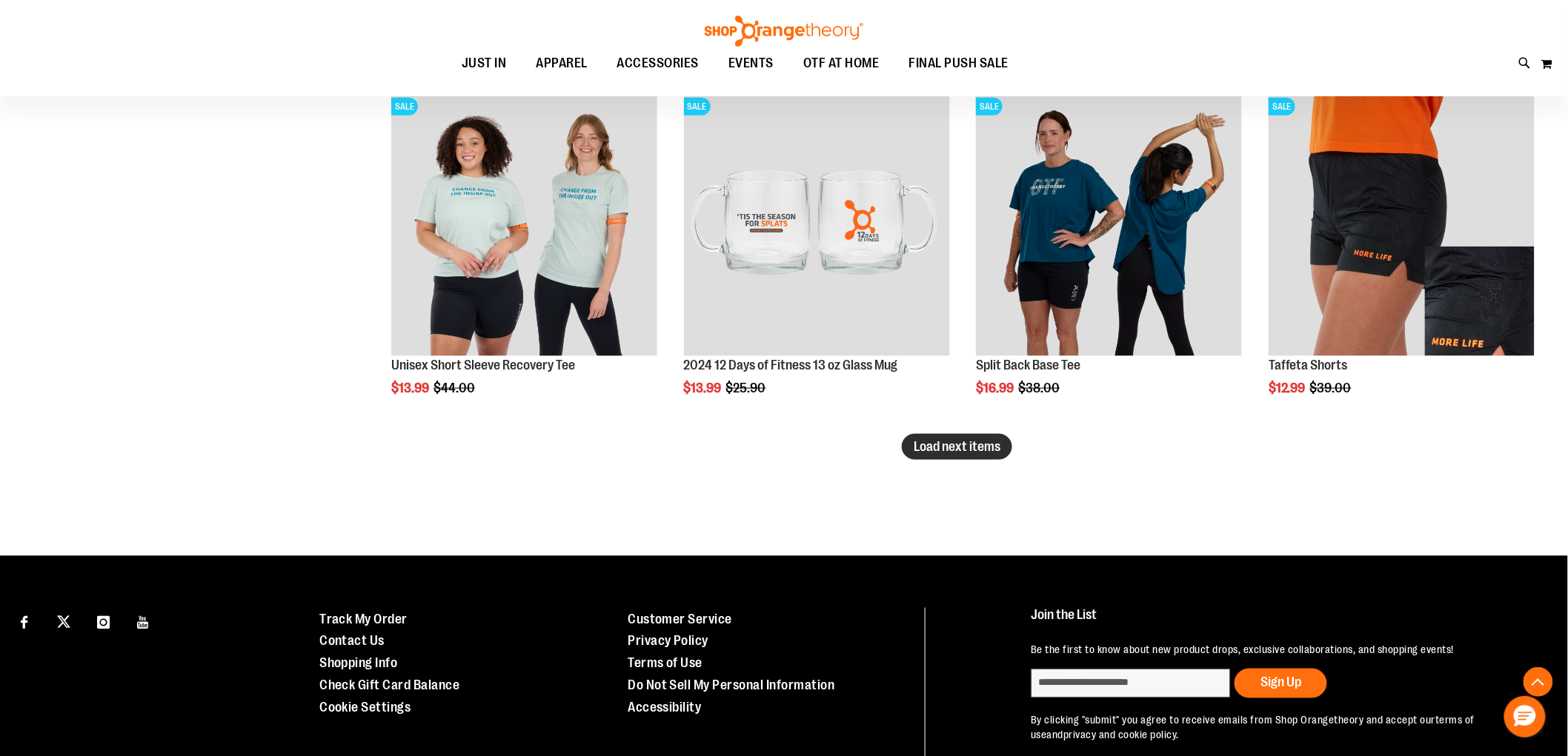
type input "**********"
click at [965, 447] on span "Load next items" at bounding box center [957, 447] width 87 height 15
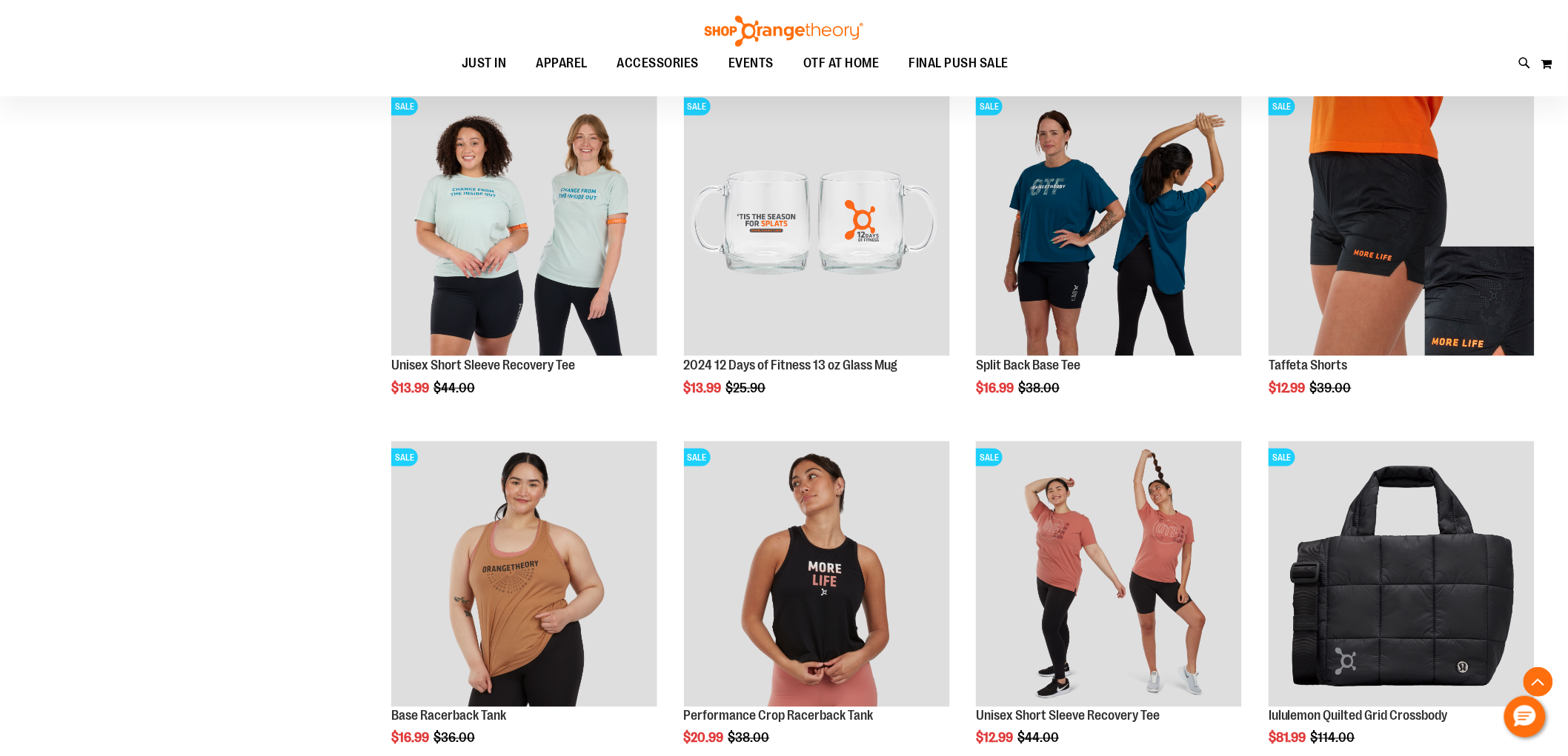
scroll to position [3057, 0]
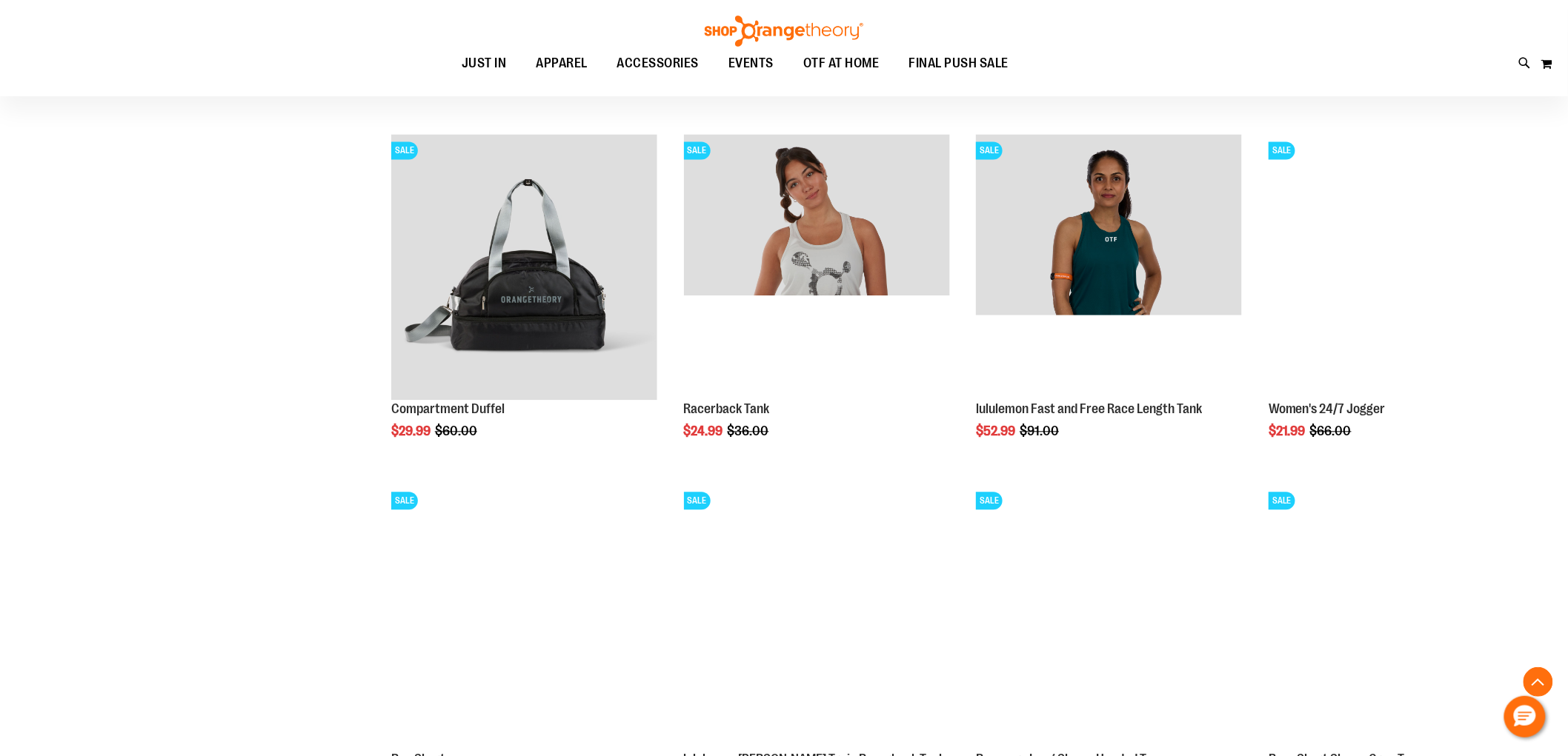
scroll to position [3715, 0]
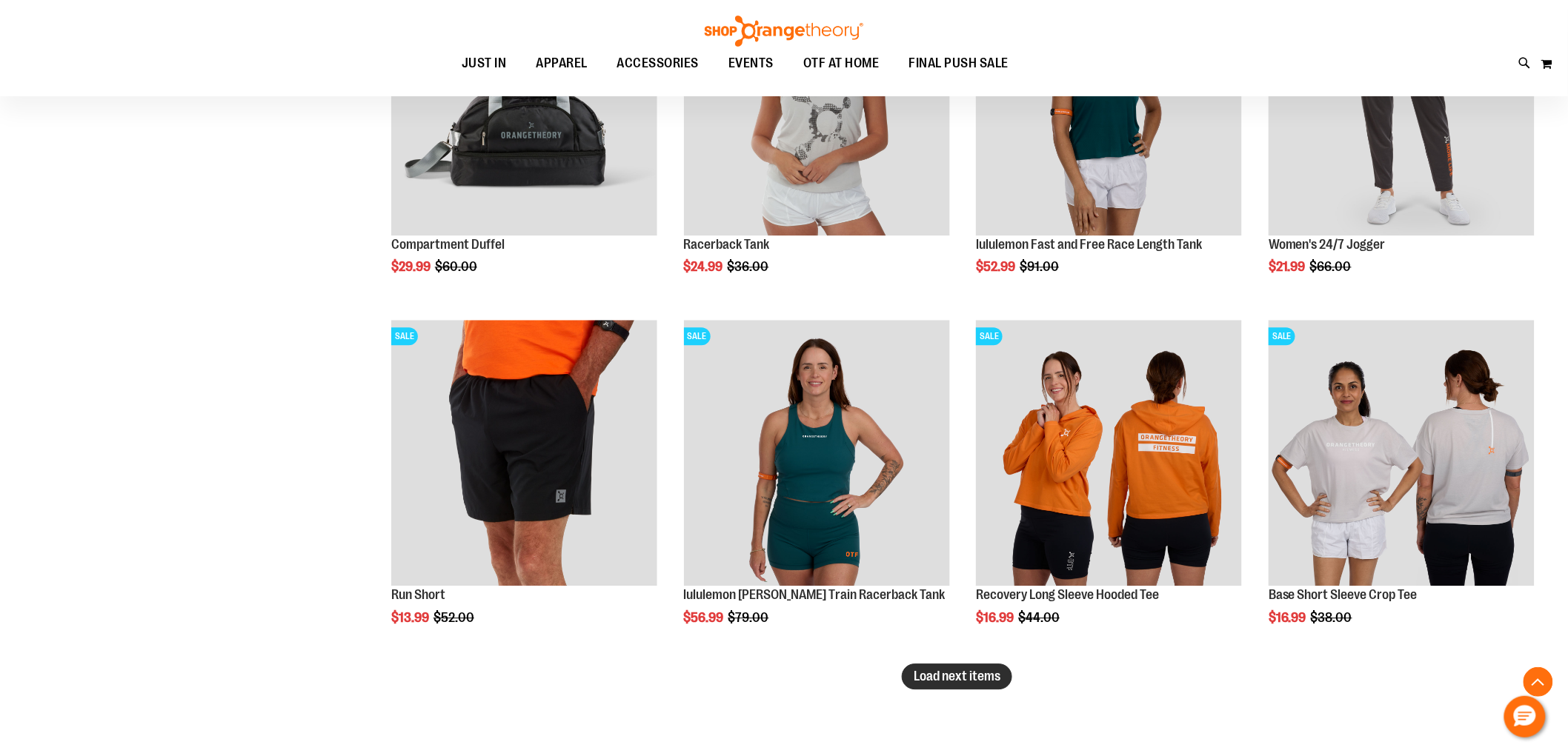
click at [969, 683] on span "Load next items" at bounding box center [957, 676] width 87 height 15
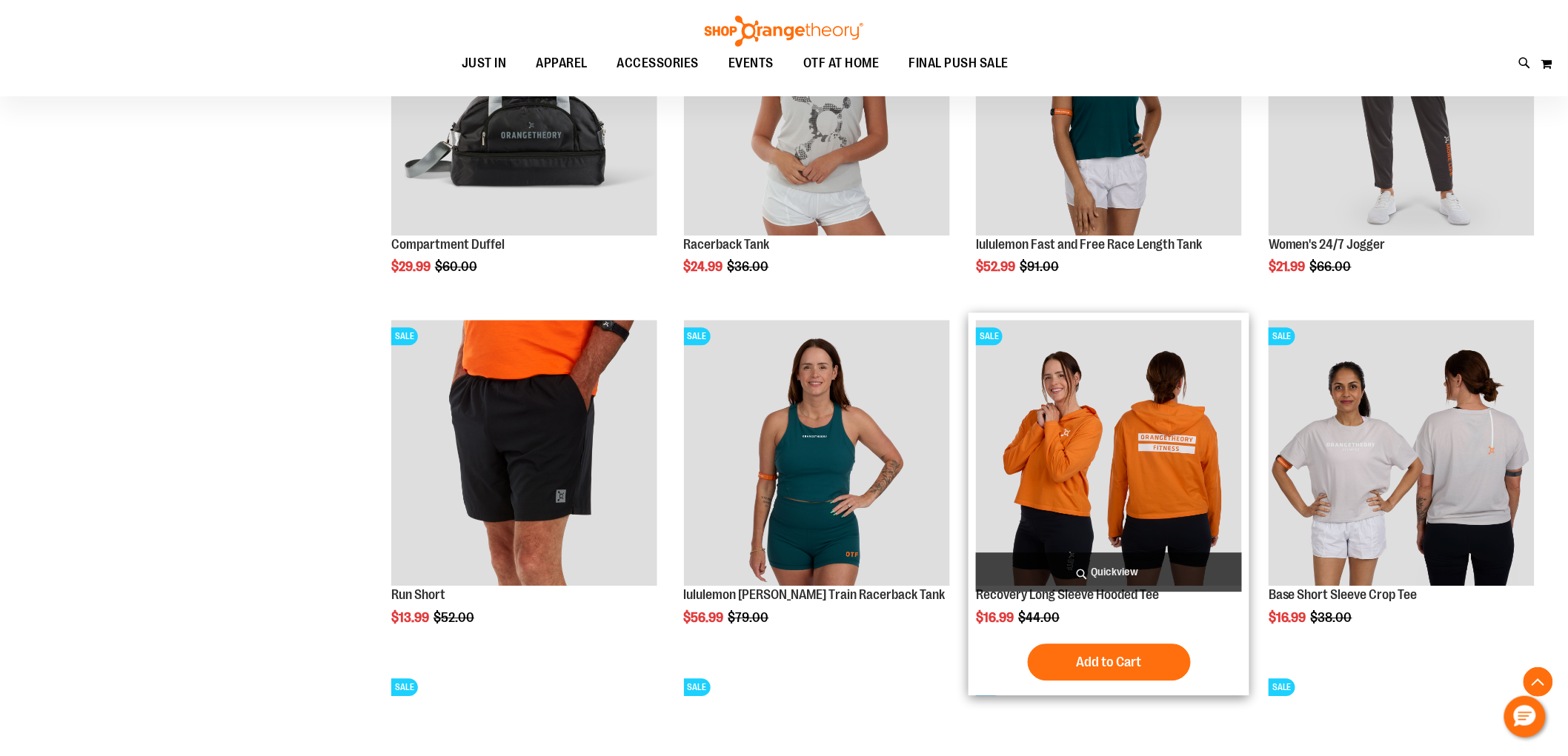
scroll to position [4045, 0]
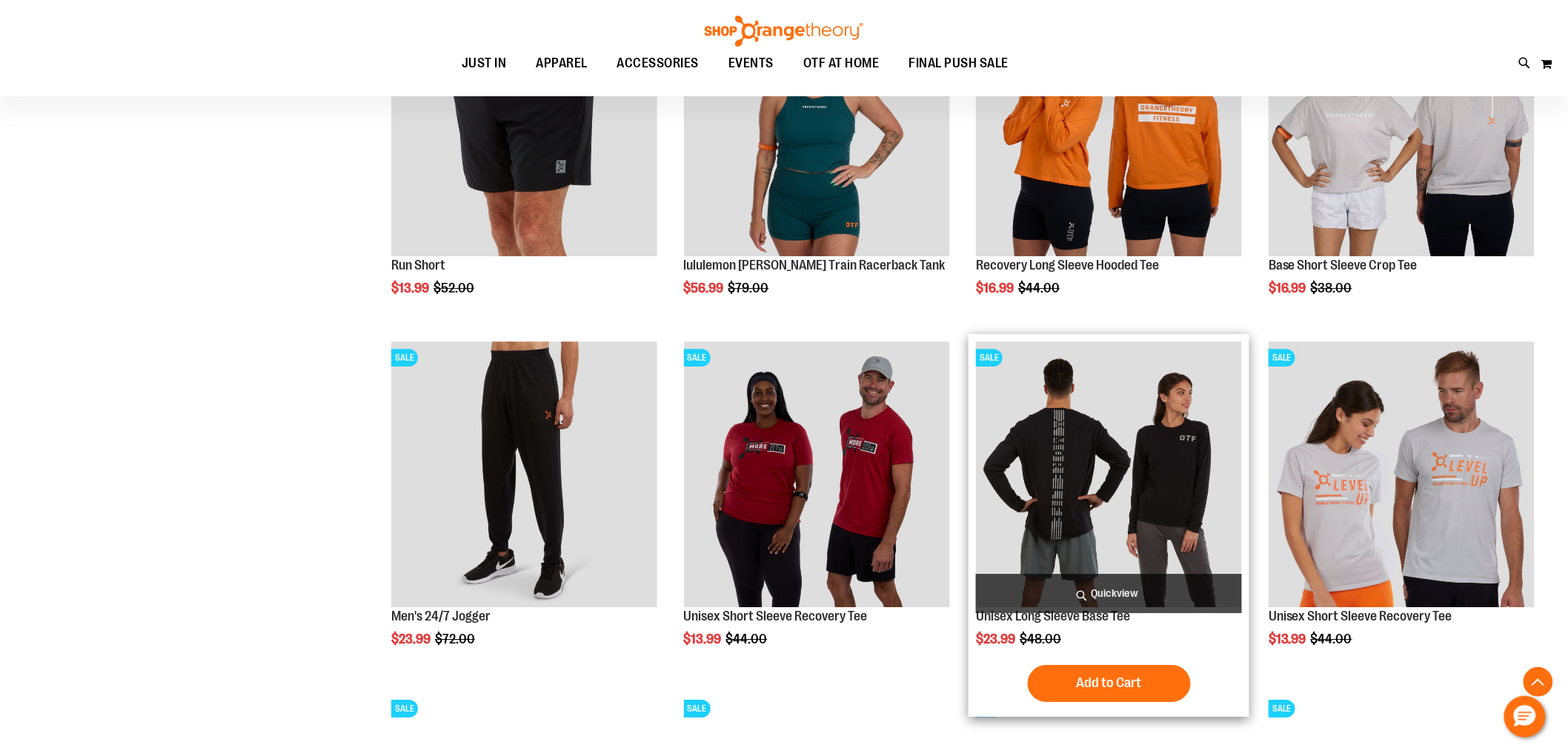
click at [1084, 477] on img "product" at bounding box center [1108, 474] width 266 height 266
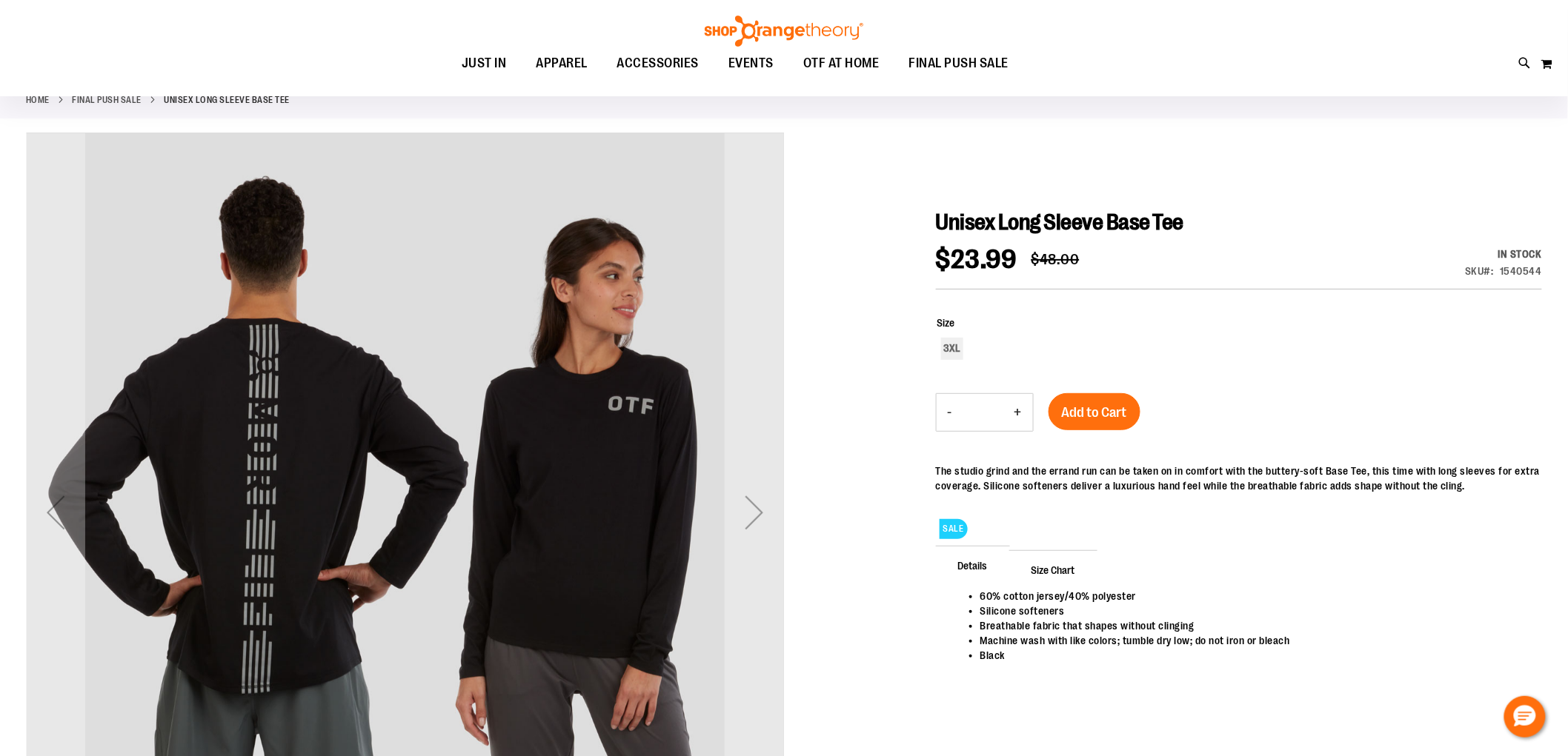
scroll to position [247, 0]
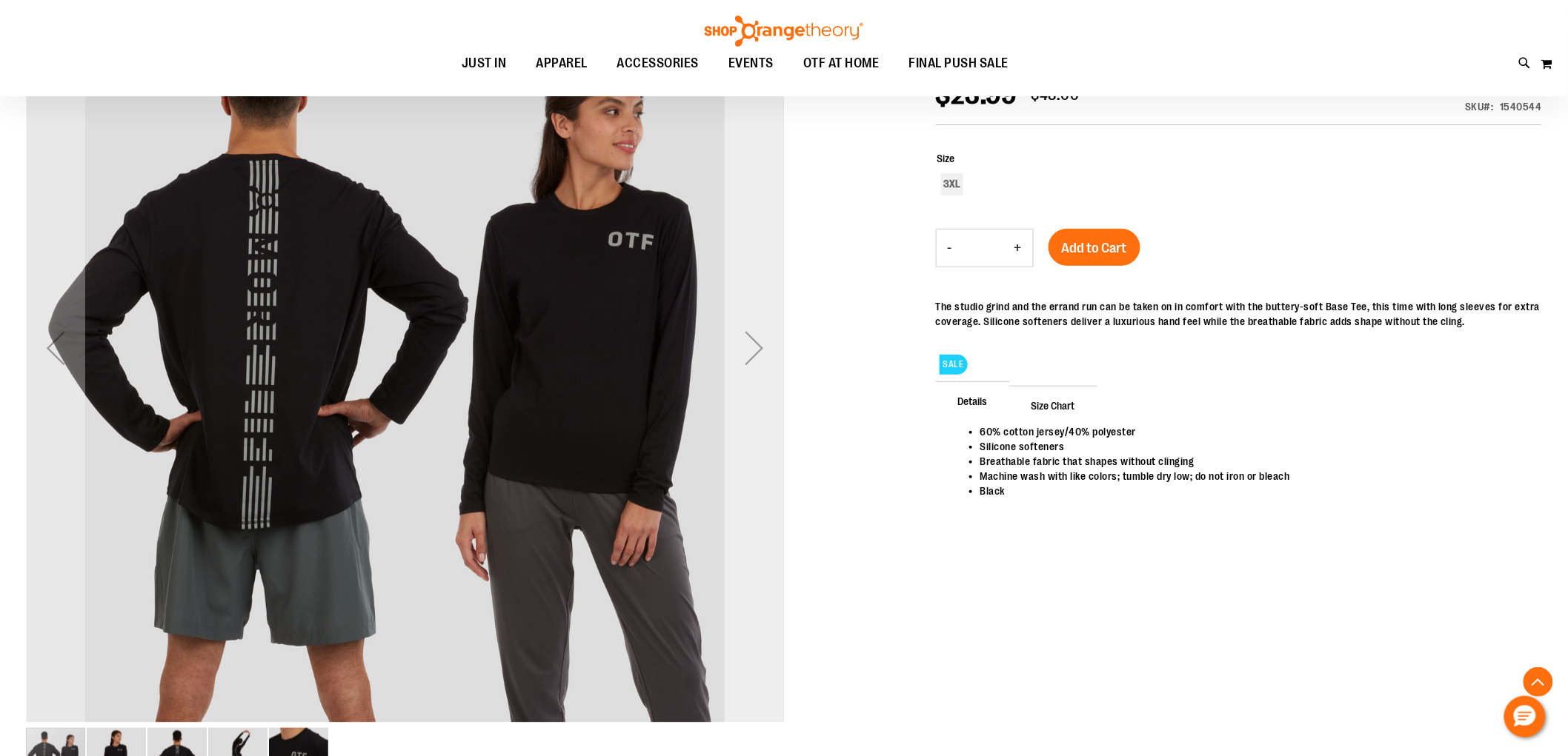
type input "**********"
click at [771, 357] on div "Next" at bounding box center [754, 348] width 59 height 59
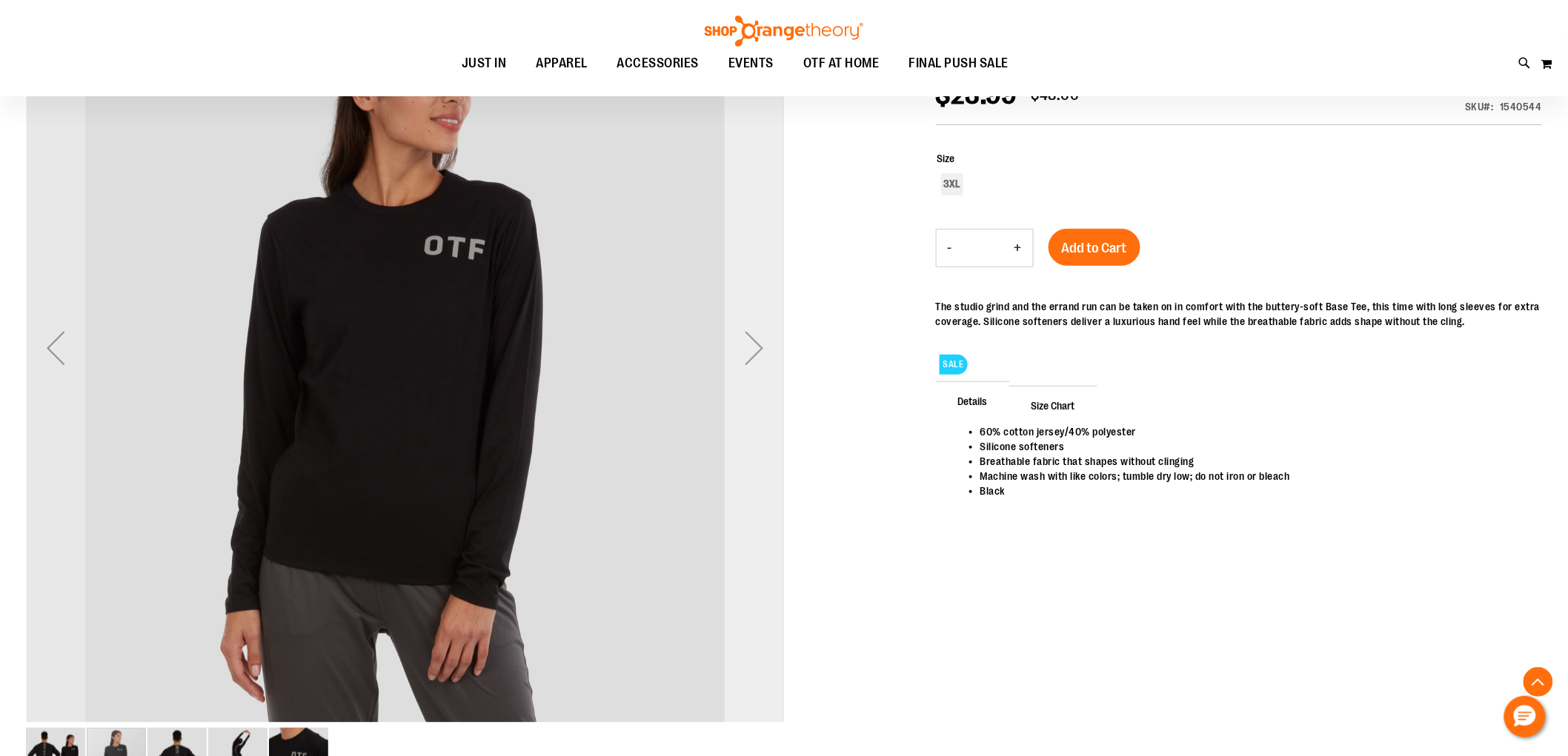
click at [771, 357] on div "Next" at bounding box center [754, 348] width 59 height 59
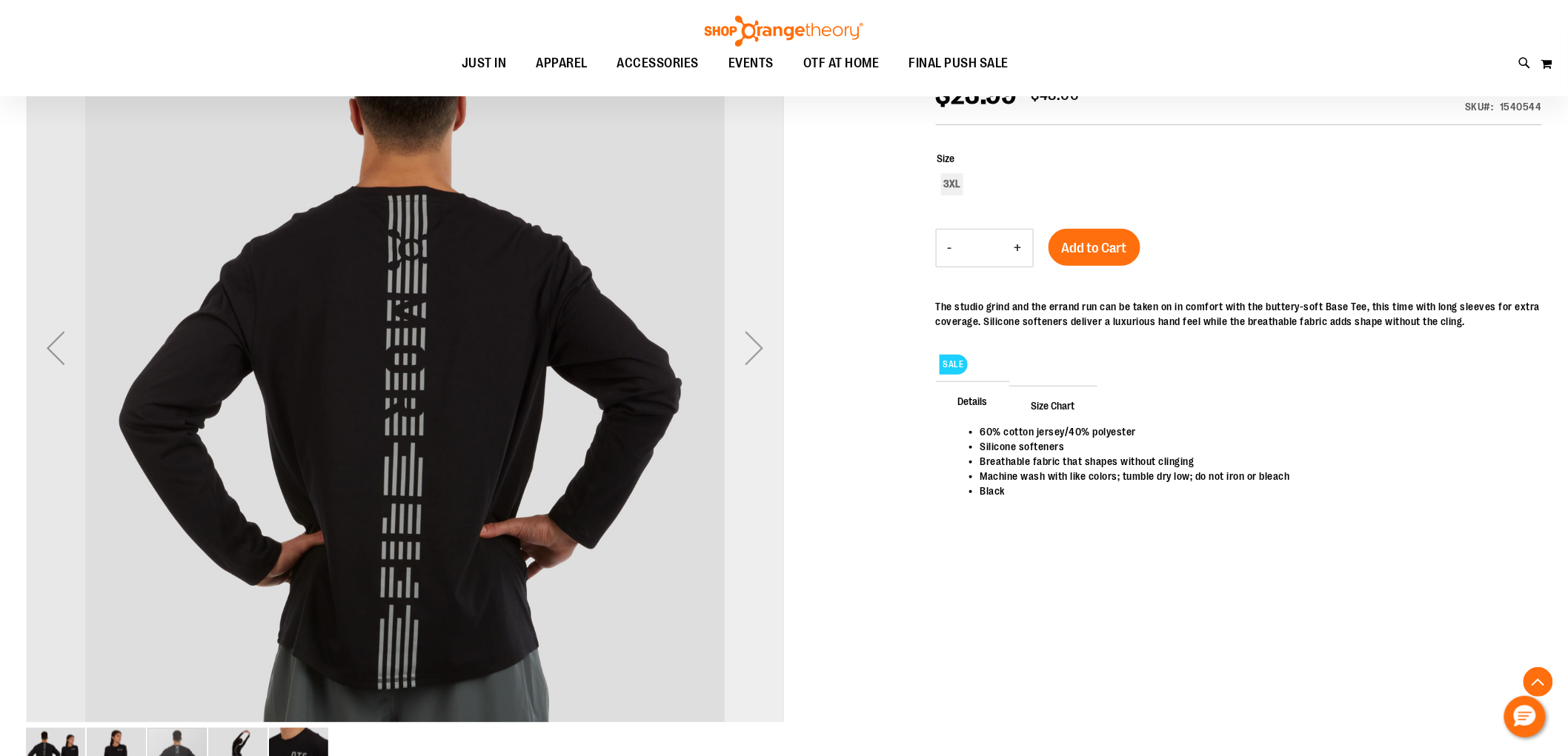
click at [771, 357] on div "Next" at bounding box center [754, 348] width 59 height 59
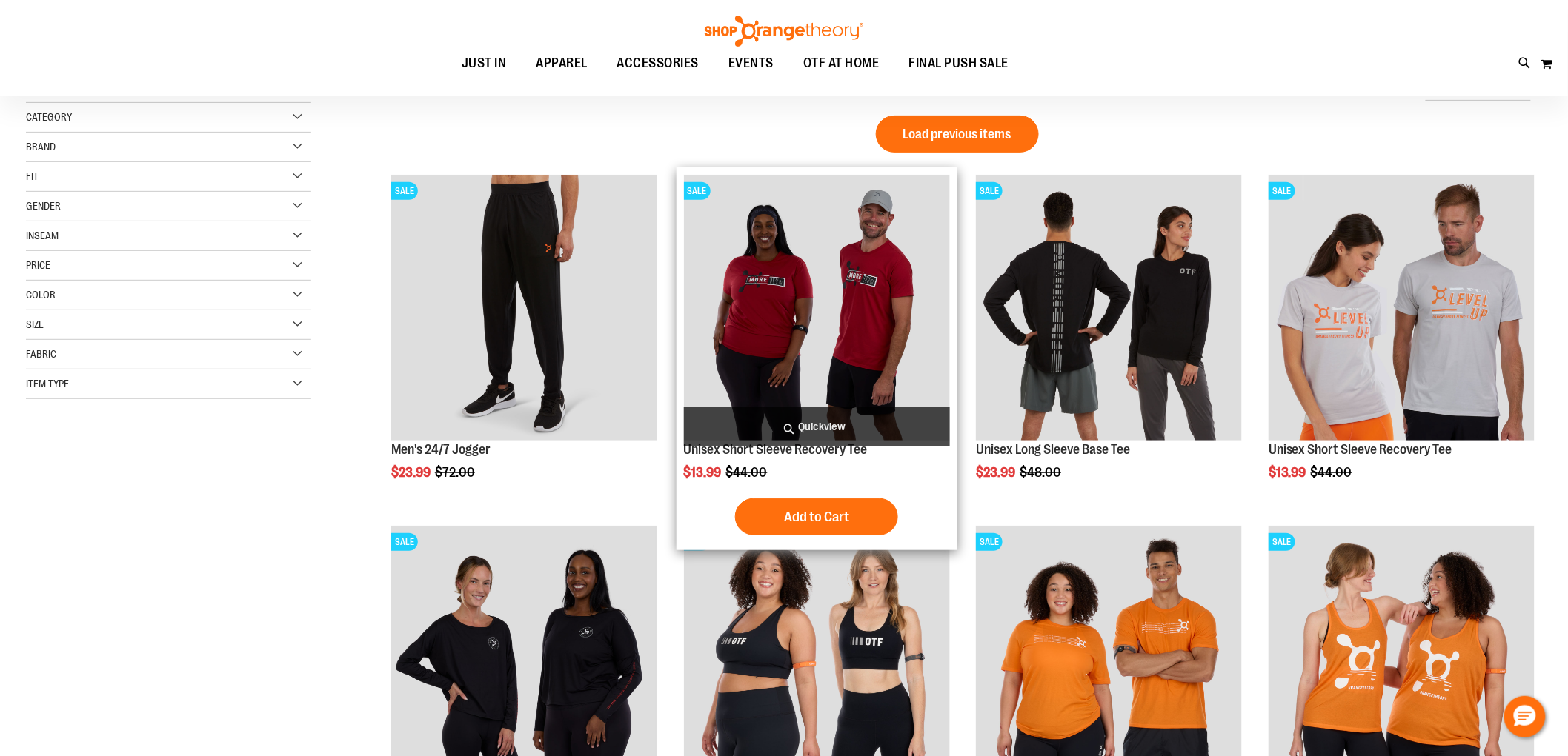
scroll to position [329, 0]
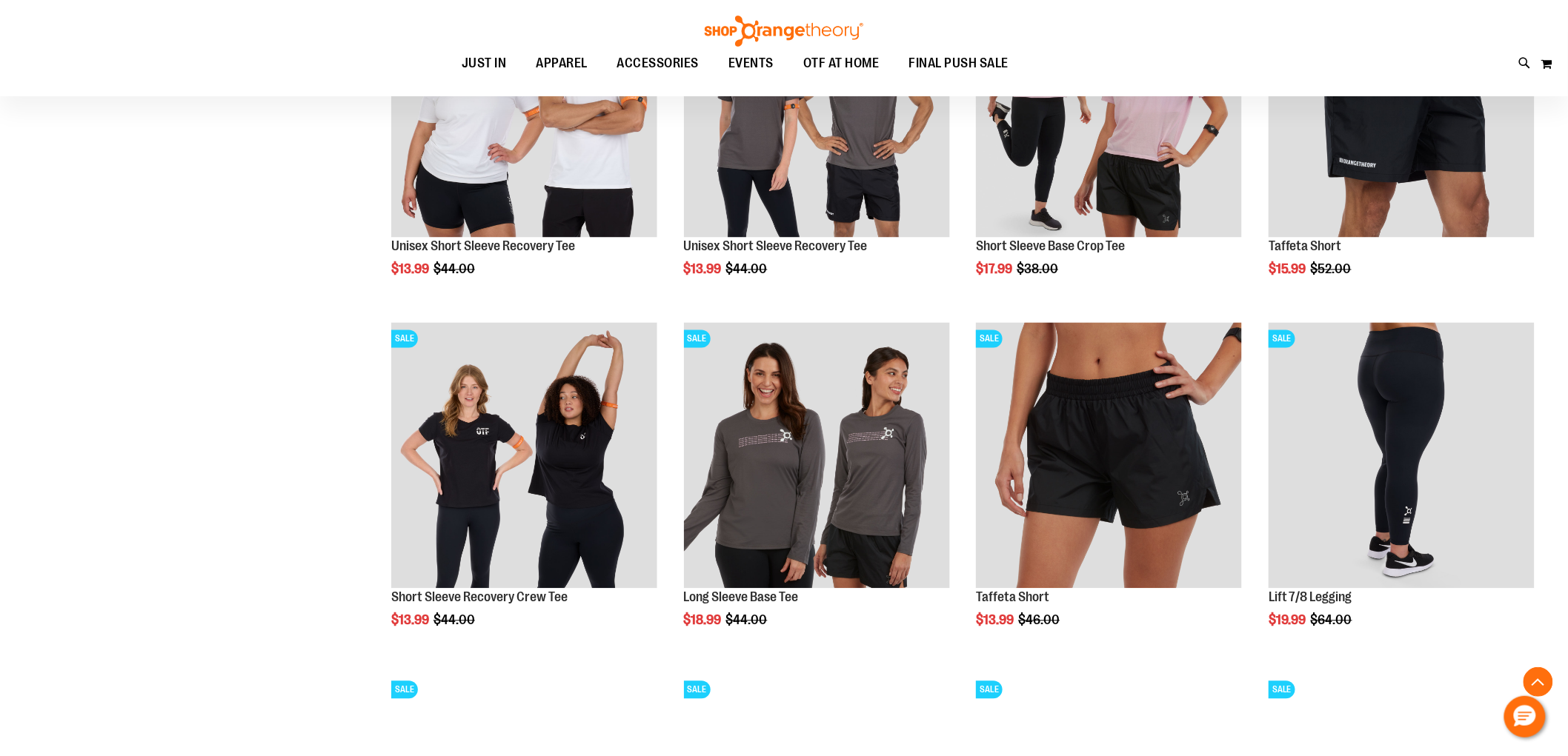
scroll to position [1234, 0]
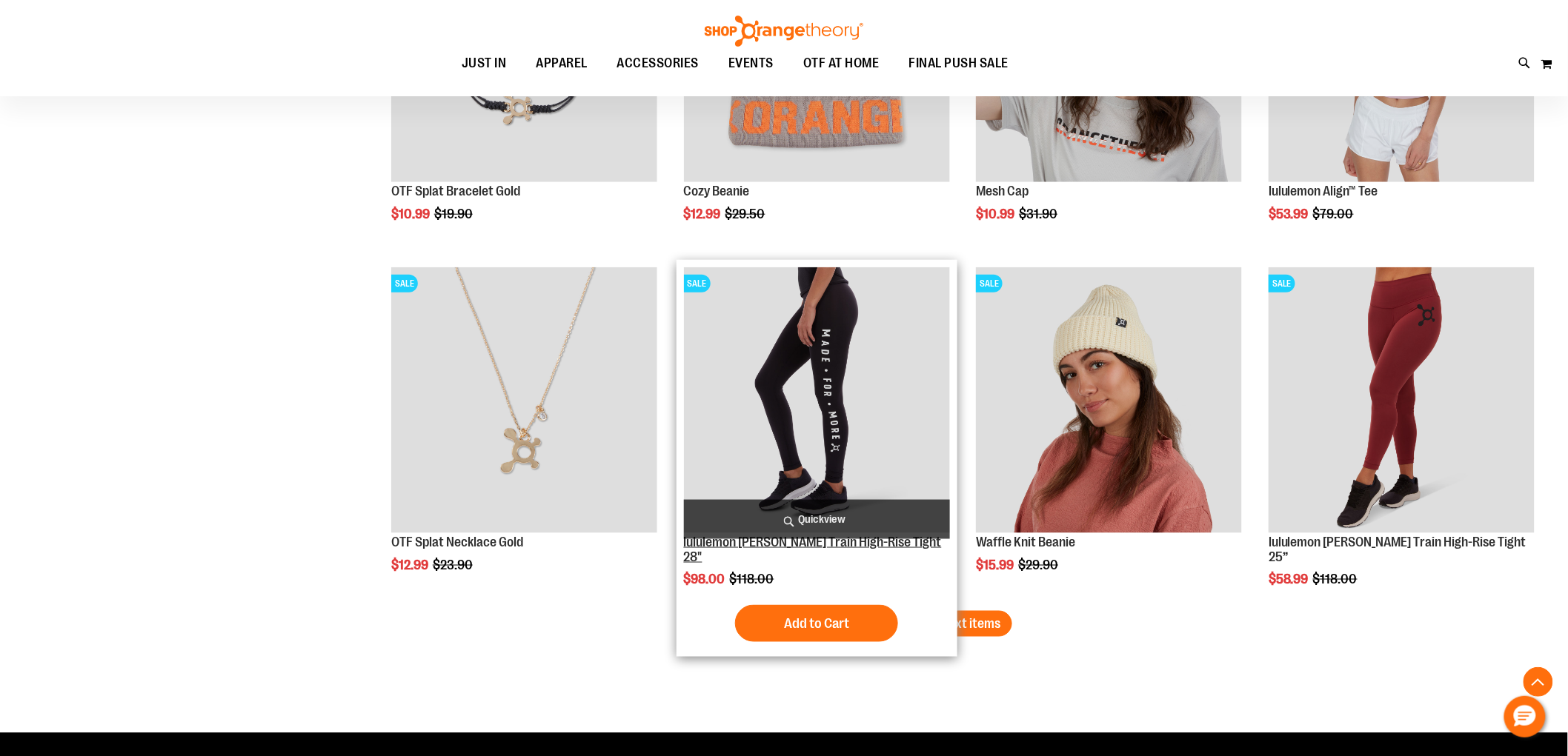
scroll to position [2962, 0]
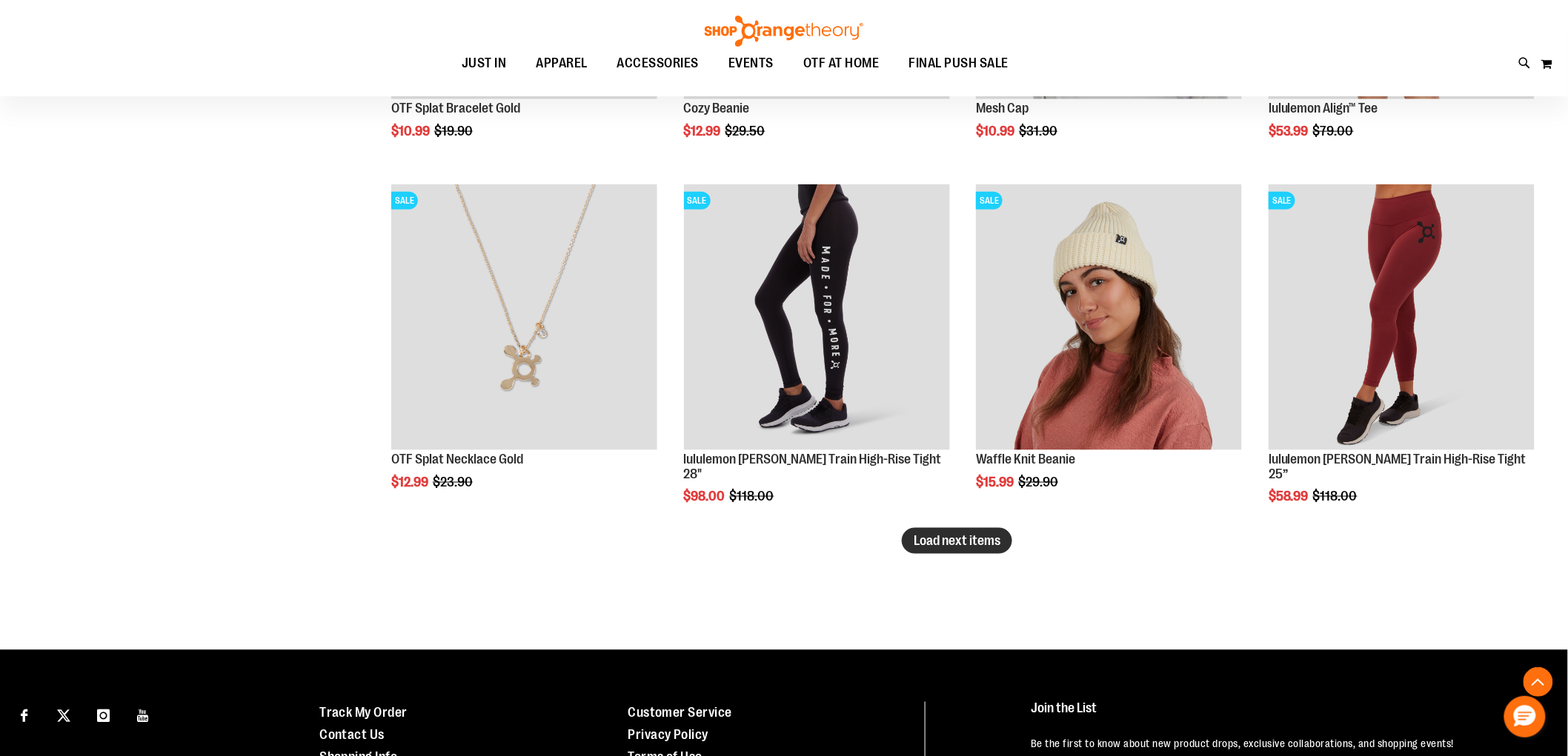
type input "**********"
click at [966, 547] on span "Load next items" at bounding box center [957, 541] width 87 height 15
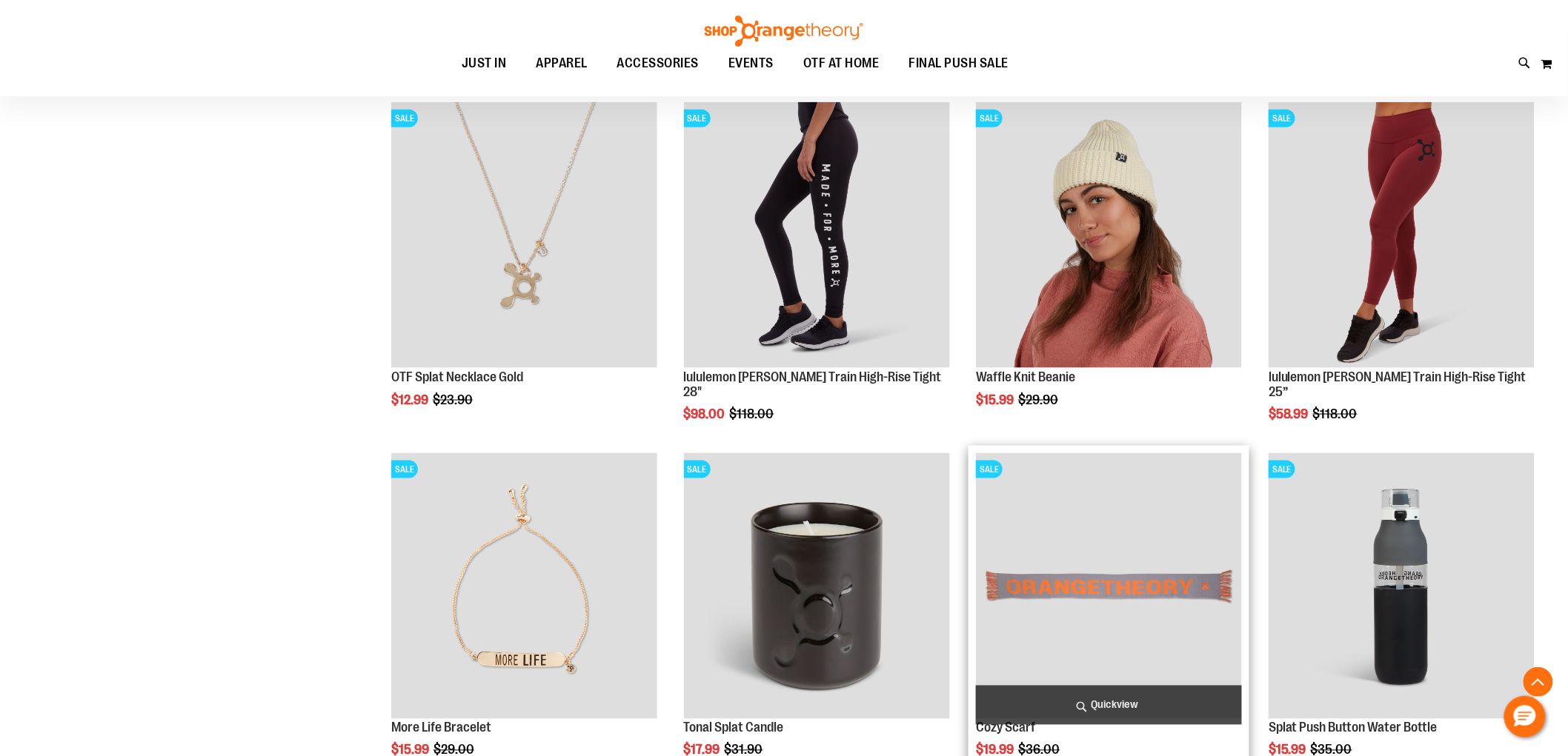
scroll to position [3127, 0]
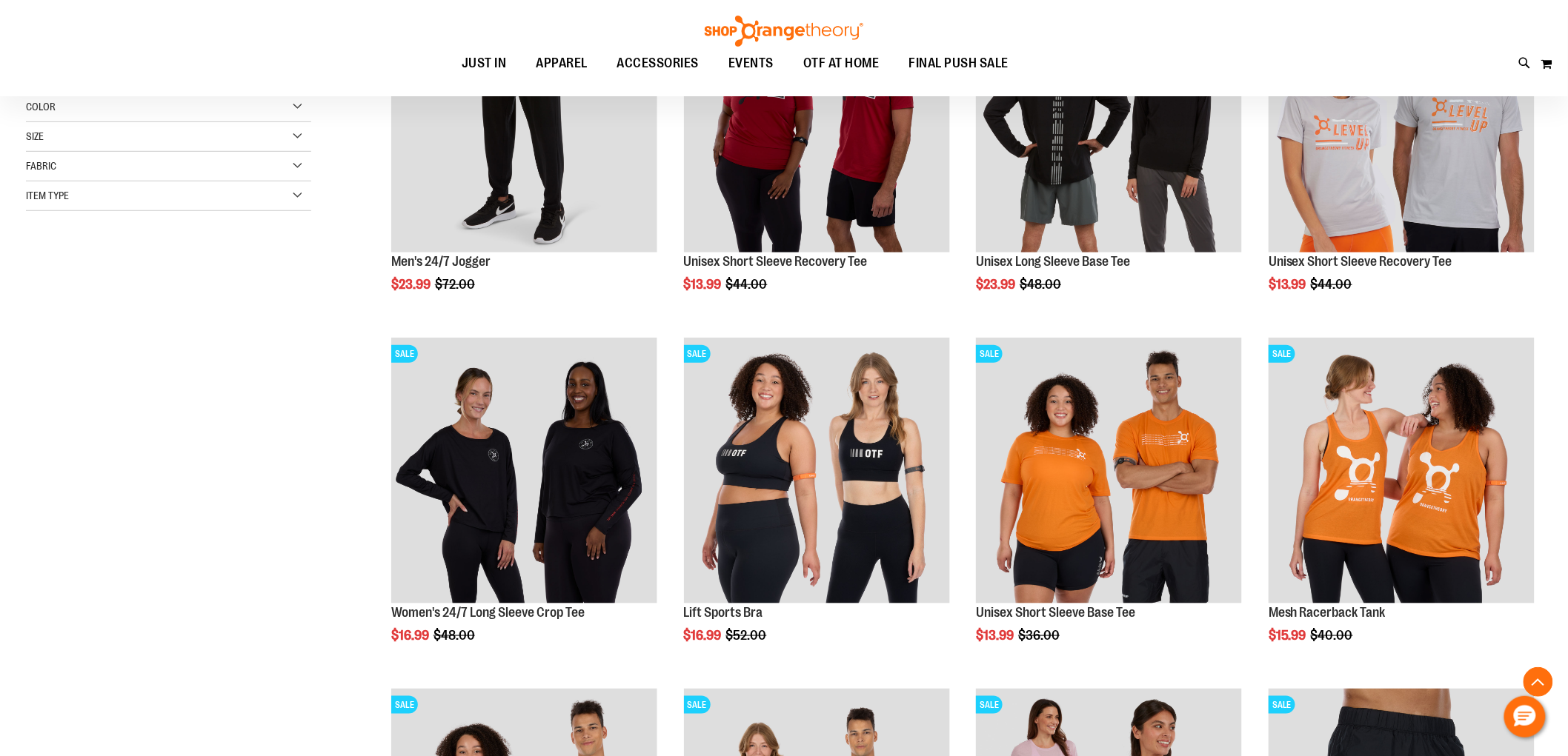
scroll to position [271, 0]
